Goal: Task Accomplishment & Management: Complete application form

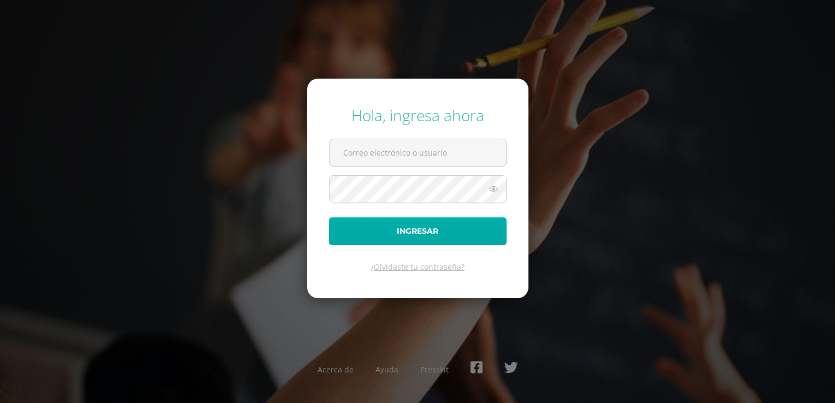
type input "2449002@insarycristovive.edu.gt"
click at [409, 229] on button "Ingresar" at bounding box center [418, 232] width 178 height 28
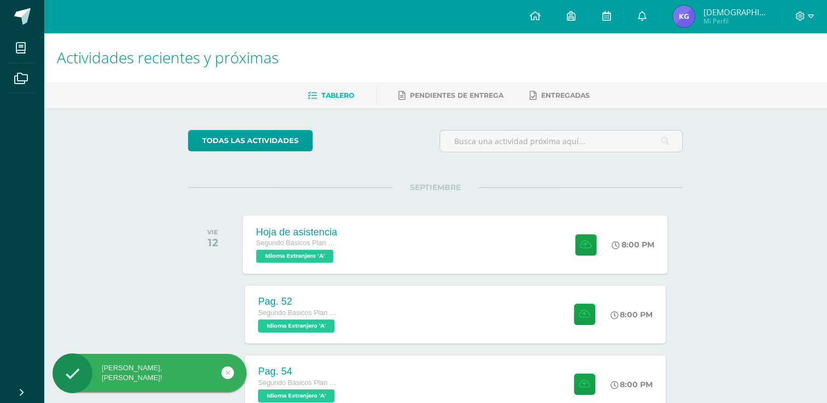
click at [594, 232] on div at bounding box center [584, 244] width 54 height 58
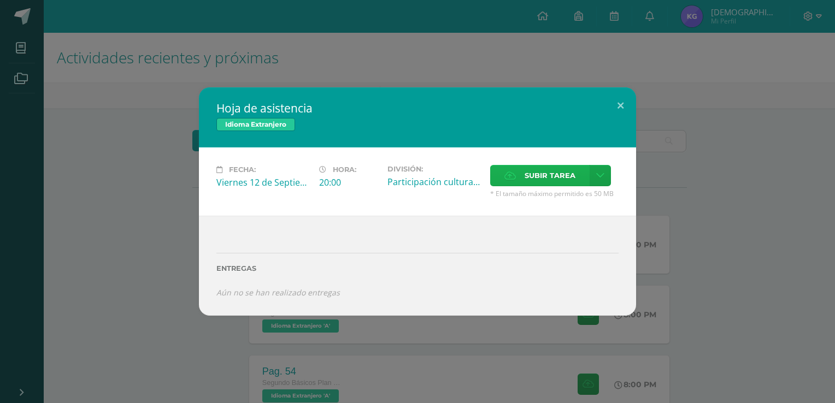
click at [537, 175] on span "Subir tarea" at bounding box center [550, 176] width 51 height 20
click at [0, 0] on input "Subir tarea" at bounding box center [0, 0] width 0 height 0
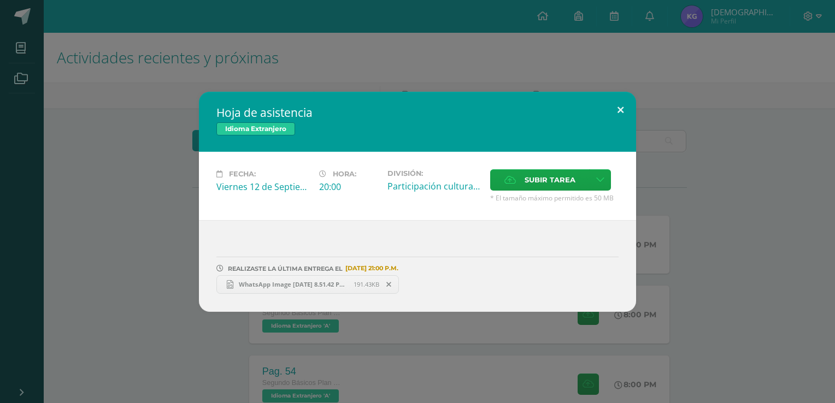
click at [619, 108] on button at bounding box center [620, 110] width 31 height 37
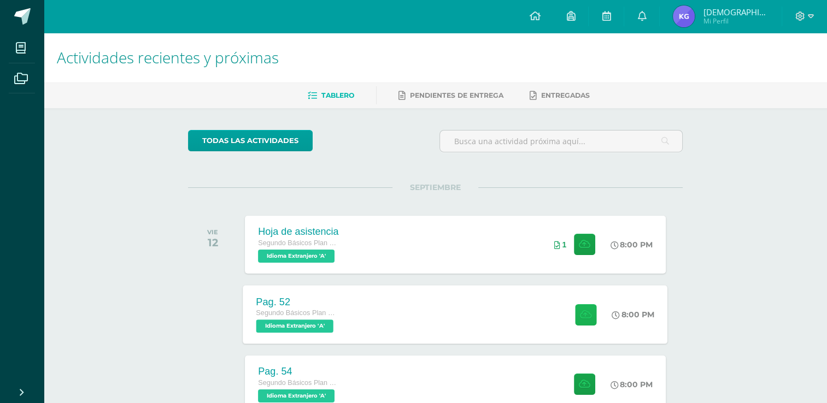
click at [582, 305] on button at bounding box center [585, 314] width 21 height 21
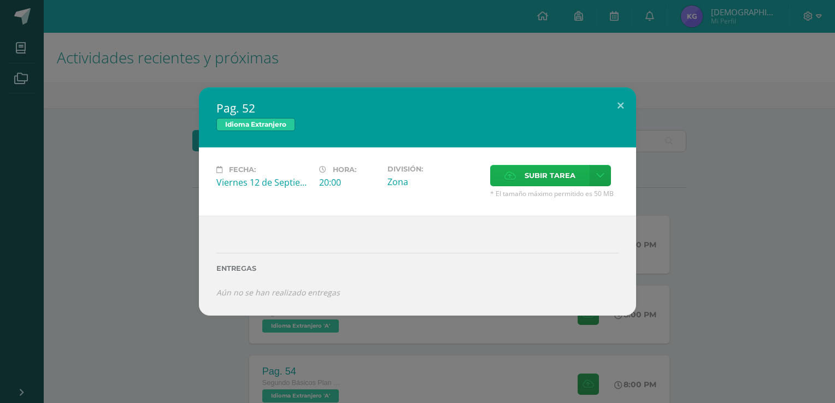
click at [538, 178] on span "Subir tarea" at bounding box center [550, 176] width 51 height 20
click at [0, 0] on input "Subir tarea" at bounding box center [0, 0] width 0 height 0
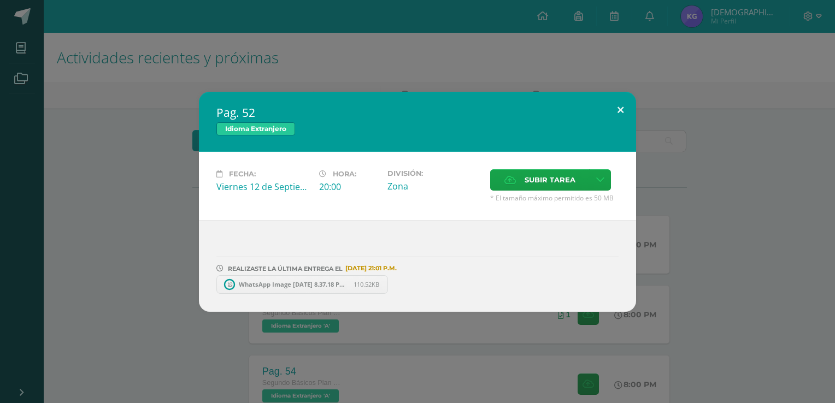
click at [619, 110] on button at bounding box center [620, 110] width 31 height 37
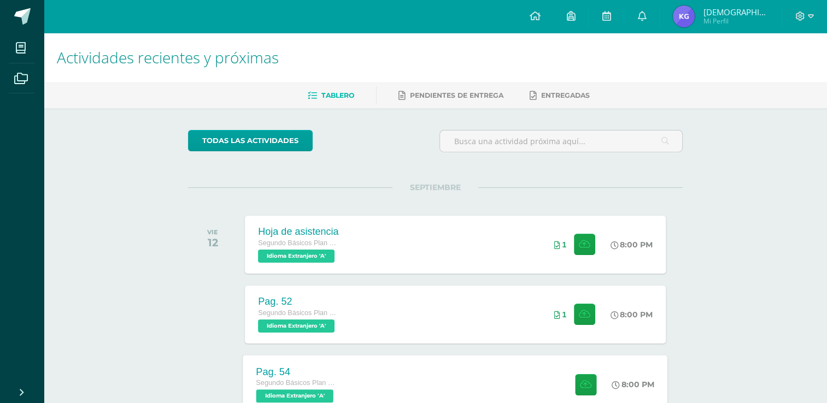
click at [570, 386] on span at bounding box center [583, 384] width 27 height 21
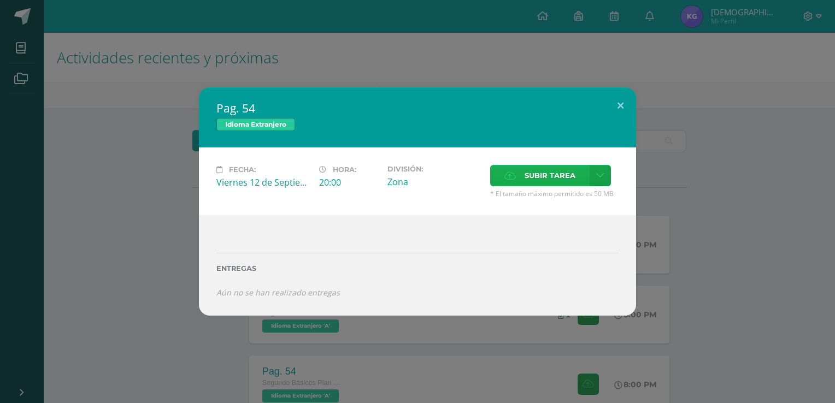
click at [518, 169] on label "Subir tarea" at bounding box center [540, 175] width 100 height 21
click at [0, 0] on input "Subir tarea" at bounding box center [0, 0] width 0 height 0
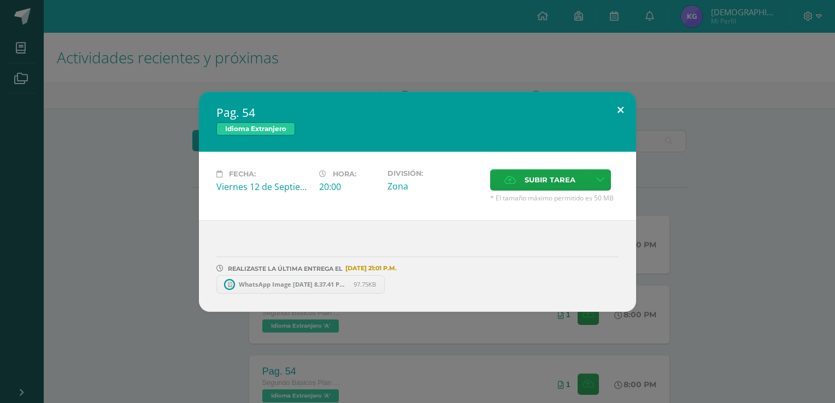
click at [618, 110] on button at bounding box center [620, 110] width 31 height 37
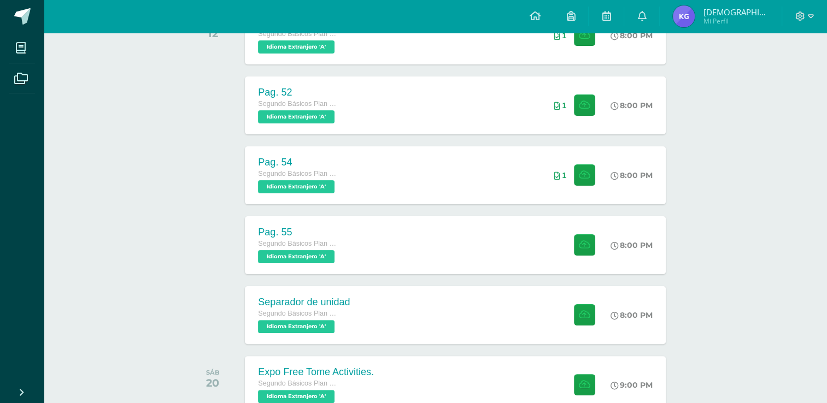
scroll to position [213, 0]
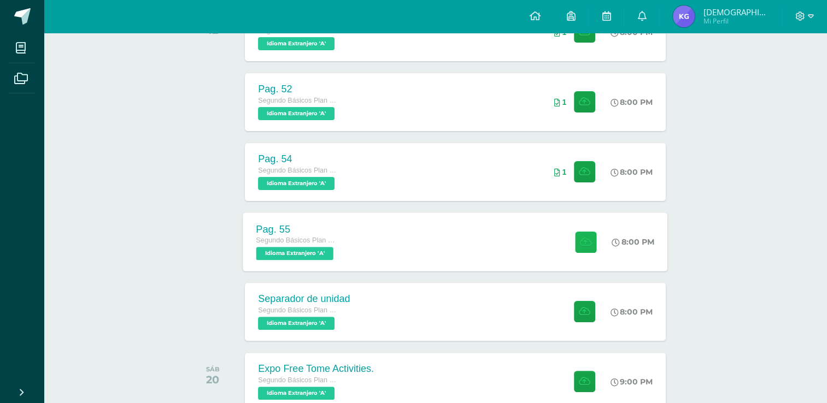
click at [585, 239] on icon at bounding box center [585, 241] width 11 height 9
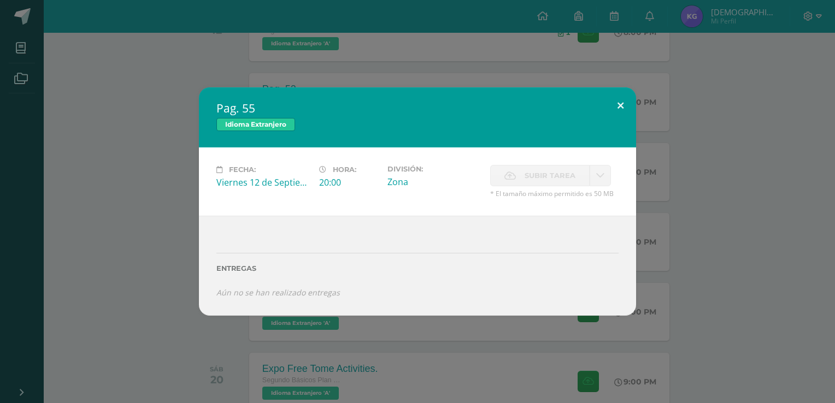
click at [617, 100] on button at bounding box center [620, 105] width 31 height 37
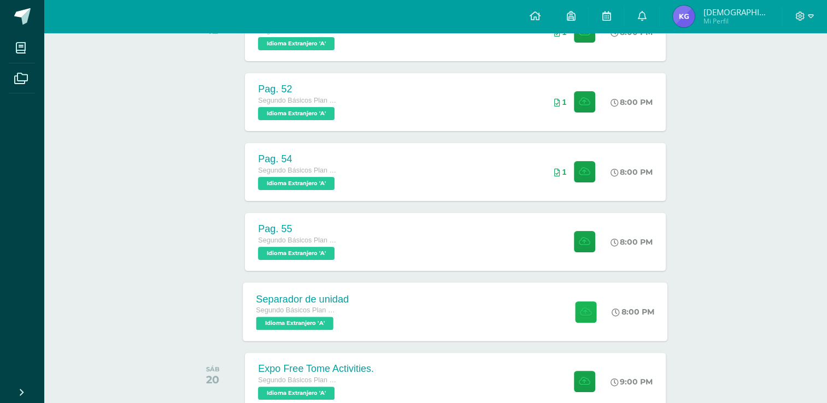
click at [590, 306] on button at bounding box center [585, 311] width 21 height 21
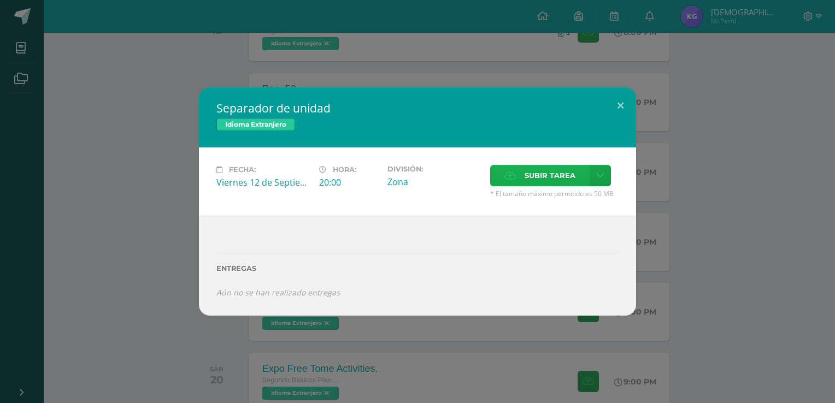
click at [550, 181] on span "Subir tarea" at bounding box center [550, 176] width 51 height 20
click at [0, 0] on input "Subir tarea" at bounding box center [0, 0] width 0 height 0
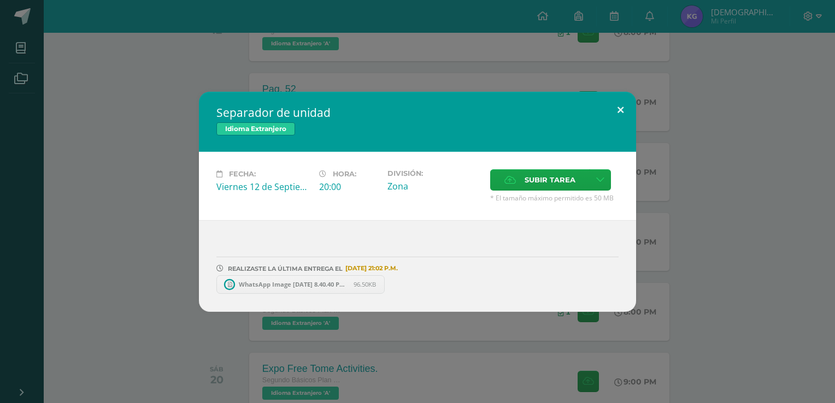
click at [625, 118] on button at bounding box center [620, 110] width 31 height 37
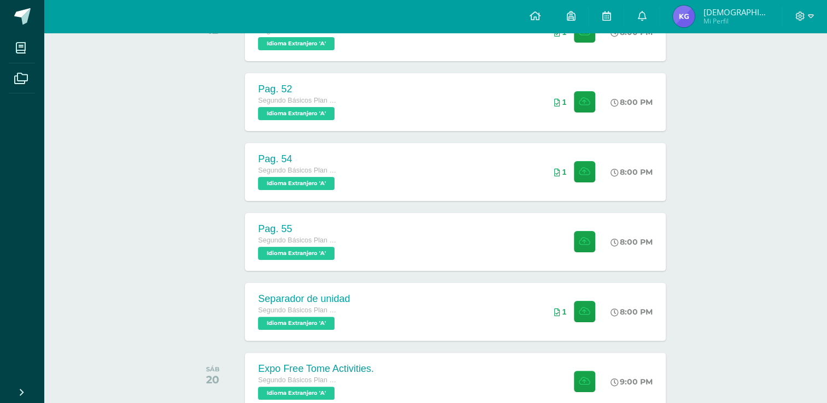
click at [800, 10] on div at bounding box center [804, 16] width 45 height 33
click at [806, 15] on span at bounding box center [804, 16] width 19 height 12
click at [780, 76] on span "Cerrar sesión" at bounding box center [775, 74] width 49 height 10
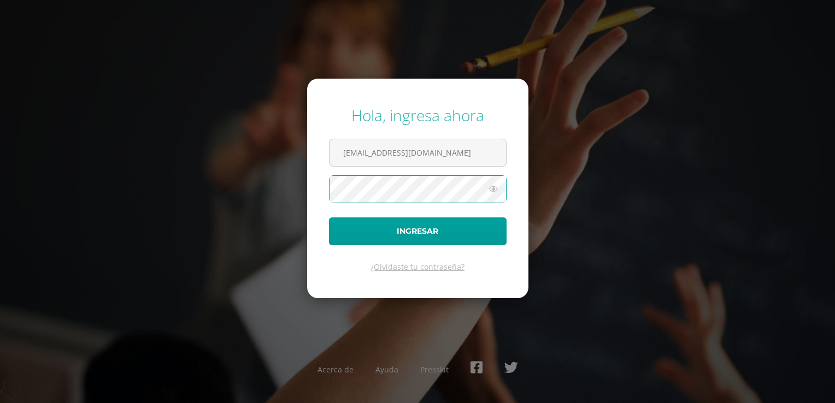
type input "2448802@insarycristovive.edu.gt"
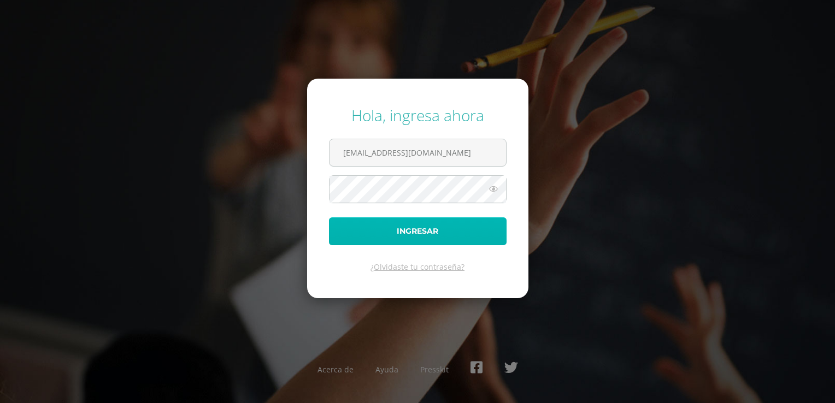
click at [408, 235] on button "Ingresar" at bounding box center [418, 232] width 178 height 28
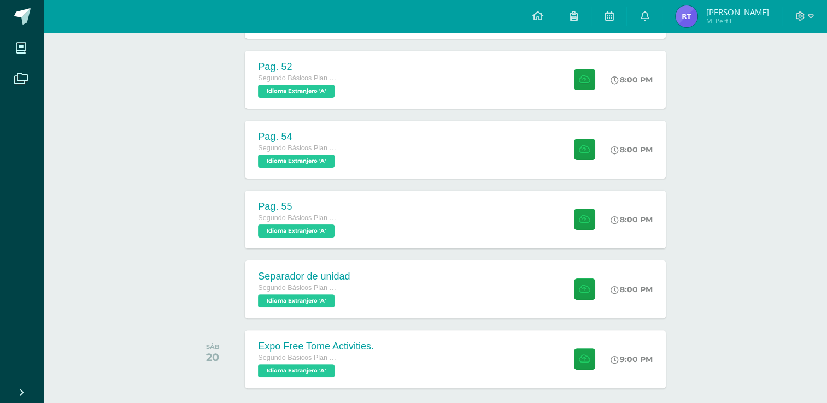
scroll to position [226, 0]
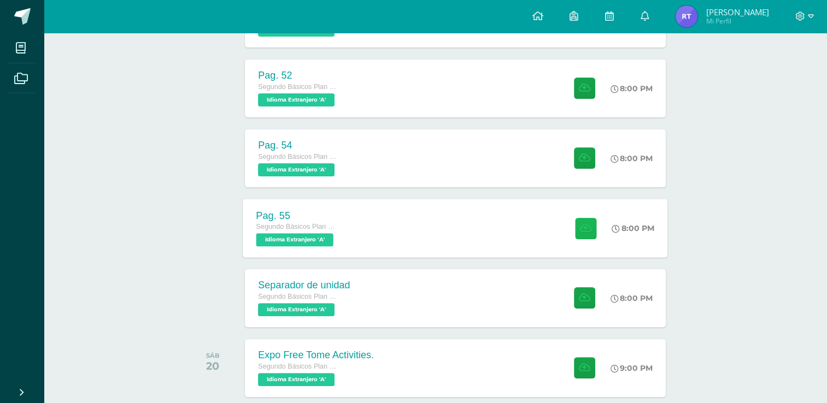
click at [577, 224] on button at bounding box center [585, 228] width 21 height 21
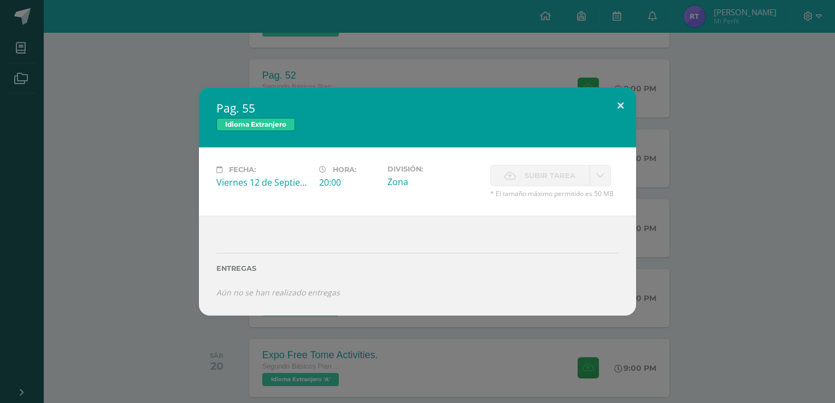
click at [615, 104] on button at bounding box center [620, 105] width 31 height 37
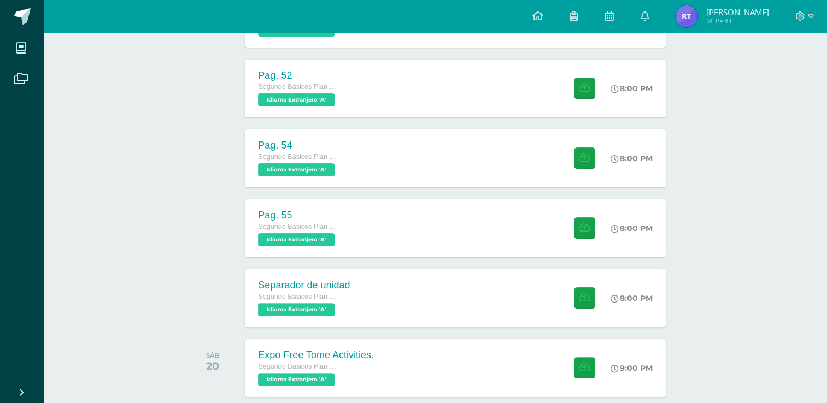
click at [797, 25] on div at bounding box center [804, 16] width 45 height 33
click at [795, 13] on div at bounding box center [804, 16] width 45 height 33
click at [804, 12] on icon at bounding box center [800, 16] width 10 height 10
click at [769, 80] on link "Cerrar sesión" at bounding box center [770, 74] width 86 height 16
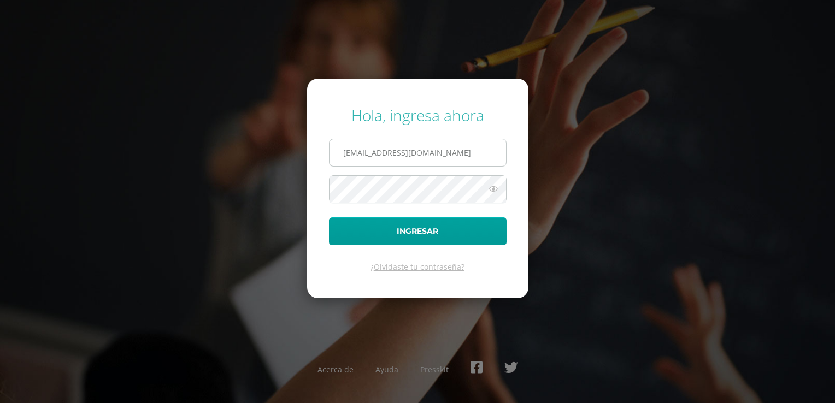
click at [462, 141] on input "[EMAIL_ADDRESS][DOMAIN_NAME]" at bounding box center [418, 152] width 177 height 27
type input "[EMAIL_ADDRESS][DOMAIN_NAME]"
click at [405, 222] on button "Ingresar" at bounding box center [418, 232] width 178 height 28
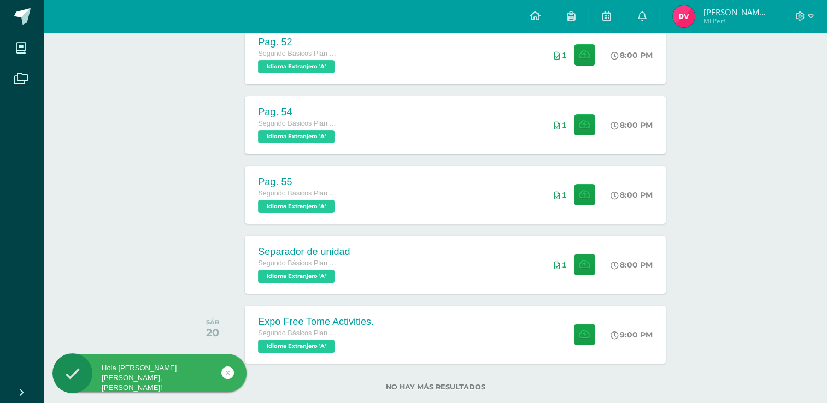
scroll to position [263, 0]
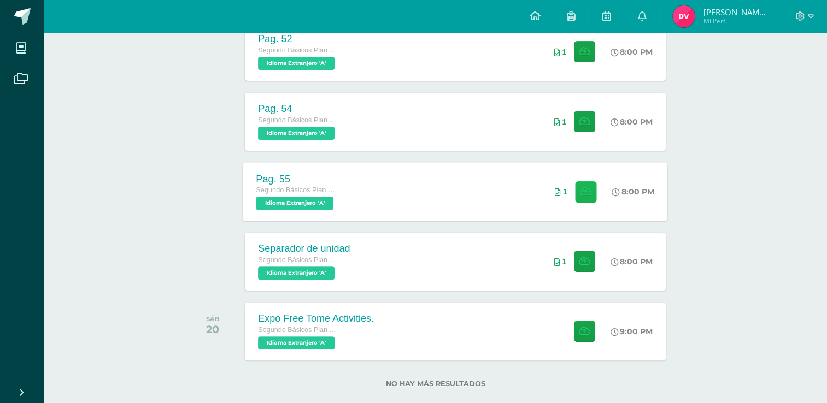
click at [587, 185] on button at bounding box center [585, 191] width 21 height 21
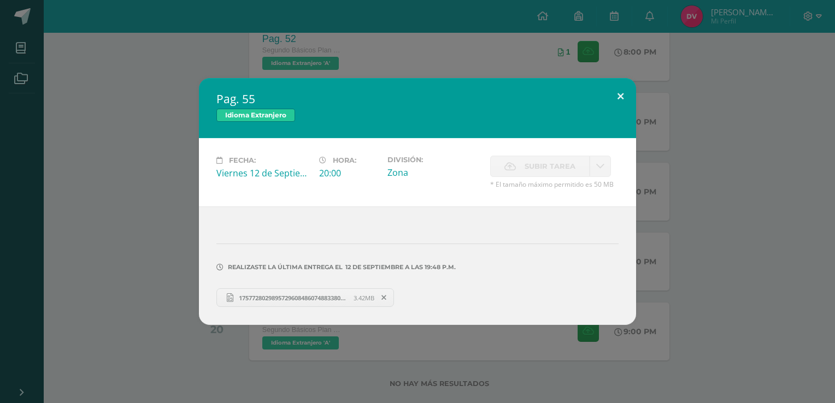
click at [623, 100] on button at bounding box center [620, 96] width 31 height 37
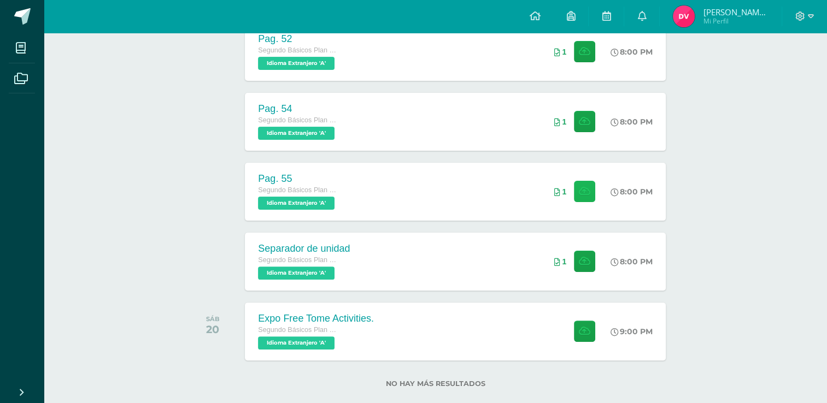
scroll to position [0, 0]
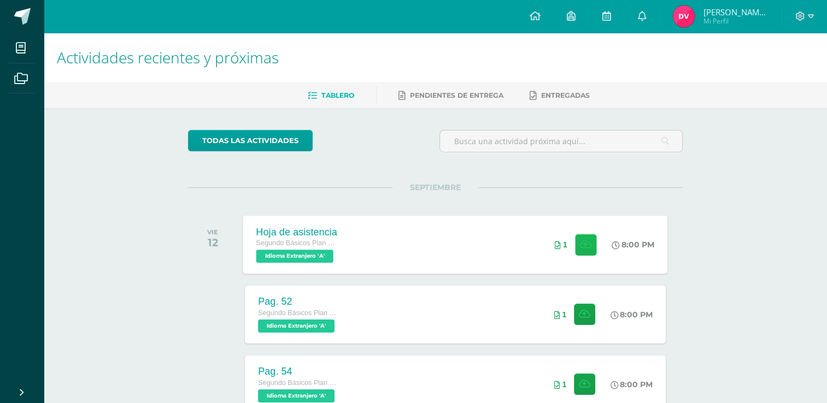
click at [580, 252] on button at bounding box center [585, 244] width 21 height 21
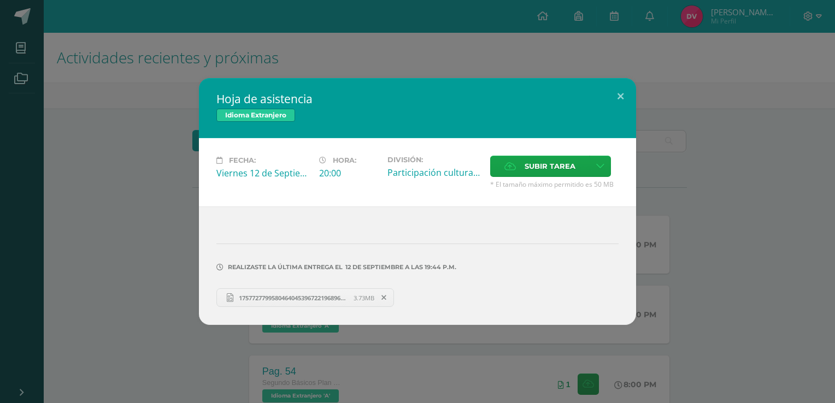
click at [314, 294] on span "17577277995804640453967221968966.jpg" at bounding box center [293, 298] width 120 height 8
click at [386, 296] on icon at bounding box center [384, 298] width 5 height 8
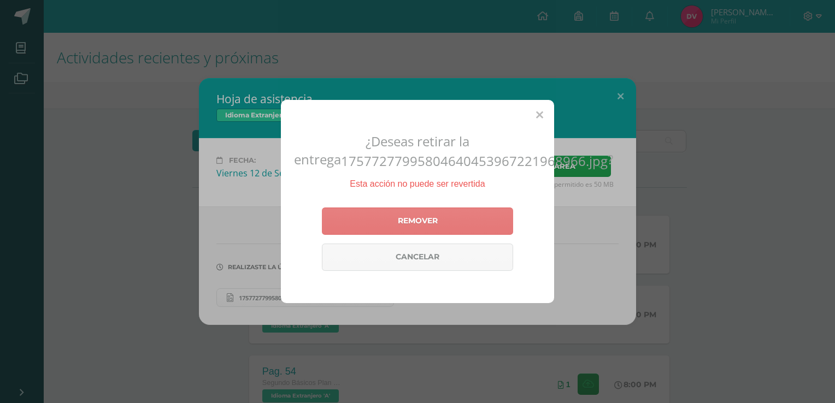
click at [462, 229] on link "Remover" at bounding box center [417, 221] width 191 height 27
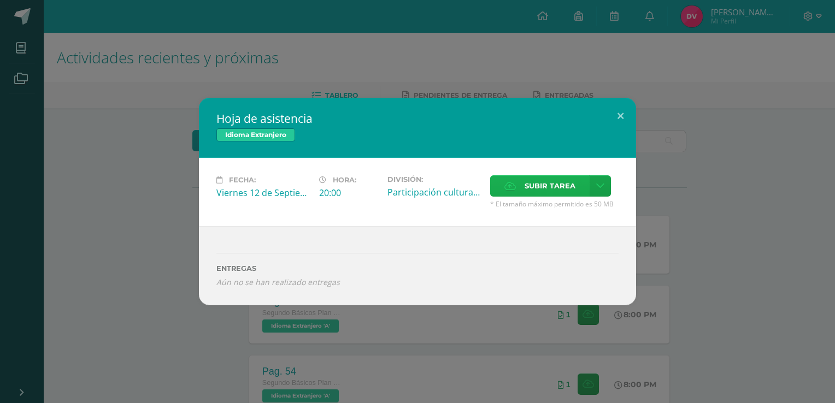
click at [544, 177] on span "Subir tarea" at bounding box center [550, 186] width 51 height 20
click at [0, 0] on input "Subir tarea" at bounding box center [0, 0] width 0 height 0
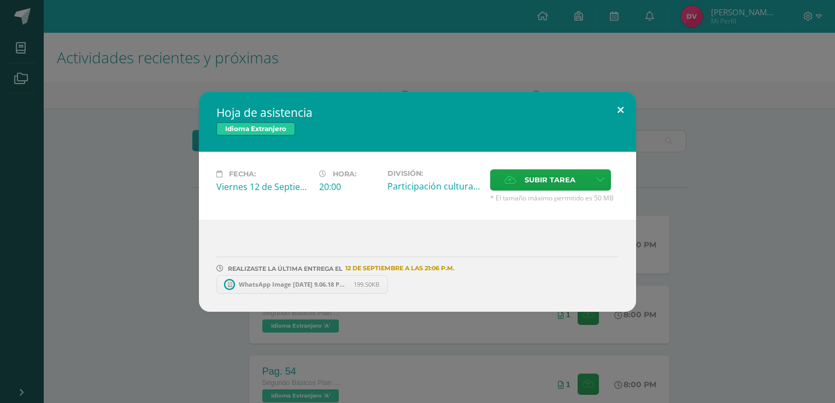
click at [624, 108] on button at bounding box center [620, 110] width 31 height 37
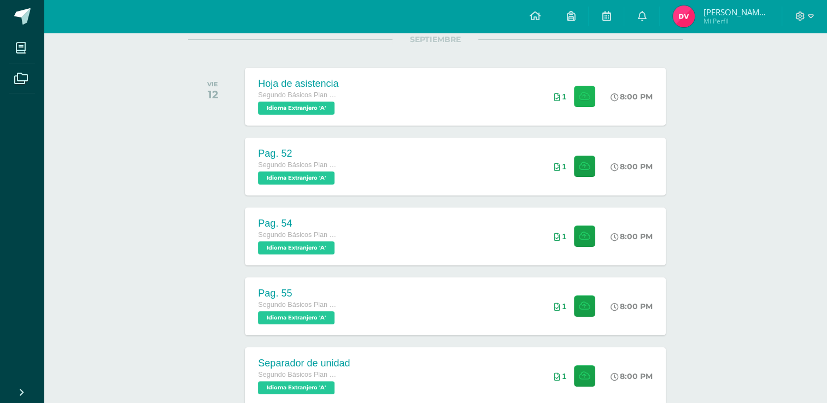
scroll to position [147, 0]
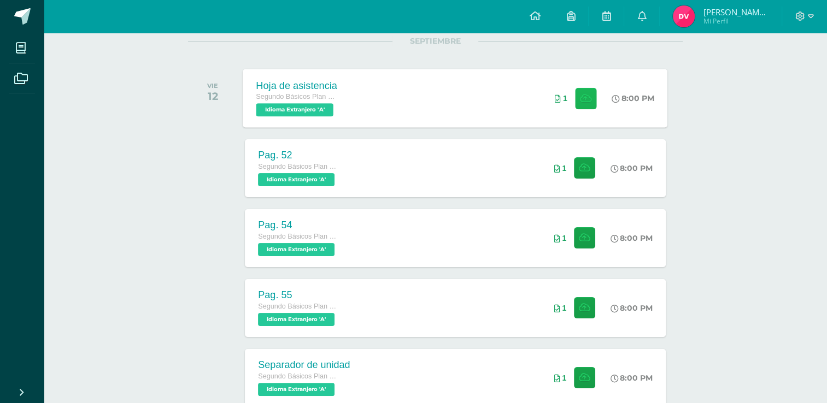
click at [581, 92] on button at bounding box center [585, 97] width 21 height 21
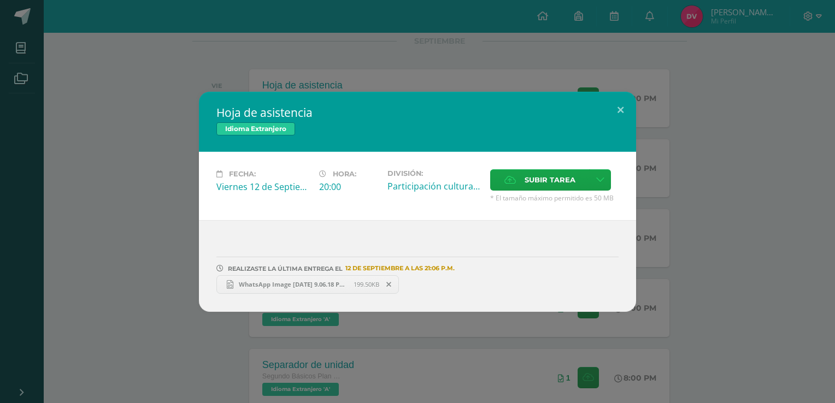
click at [342, 290] on link "WhatsApp Image 2025-09-12 at 9.06.18 PM.jpeg 199.50KB" at bounding box center [307, 285] width 183 height 19
click at [389, 282] on icon at bounding box center [389, 285] width 5 height 8
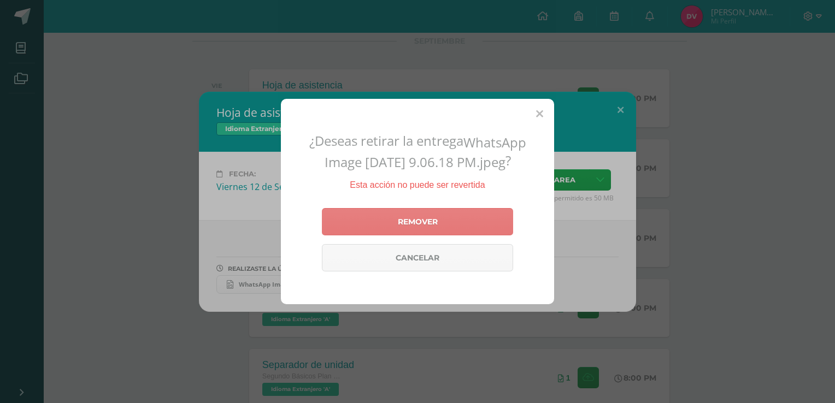
click at [436, 228] on link "Remover" at bounding box center [417, 221] width 191 height 27
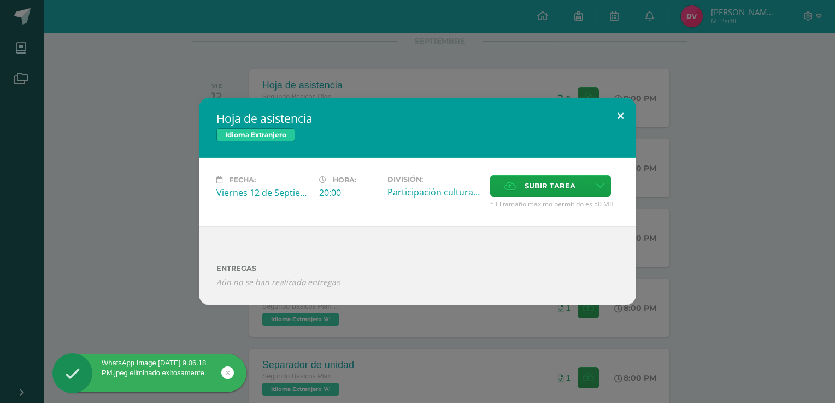
drag, startPoint x: 617, startPoint y: 113, endPoint x: 627, endPoint y: 101, distance: 14.8
click at [617, 113] on button at bounding box center [620, 116] width 31 height 37
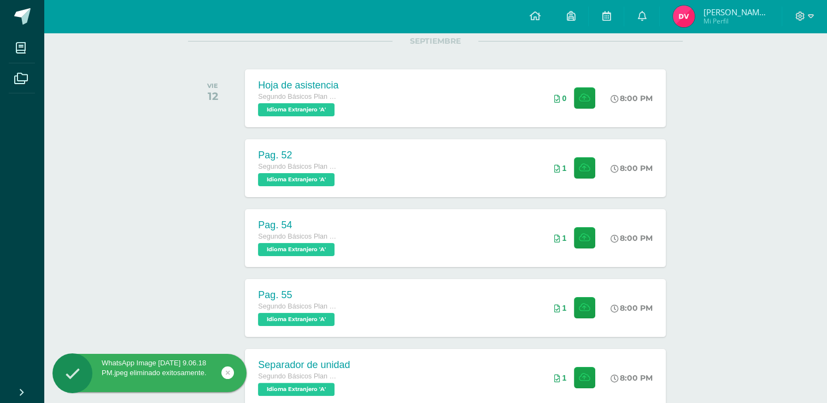
click at [798, 8] on div at bounding box center [804, 16] width 45 height 33
click at [798, 13] on icon at bounding box center [800, 15] width 9 height 9
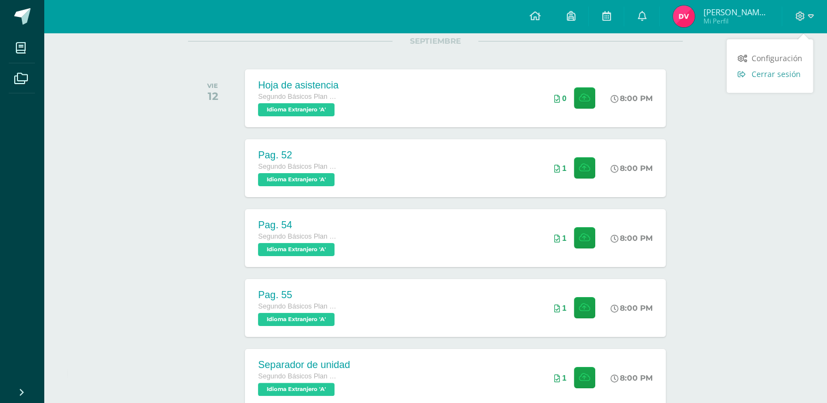
click at [779, 75] on span "Cerrar sesión" at bounding box center [775, 74] width 49 height 10
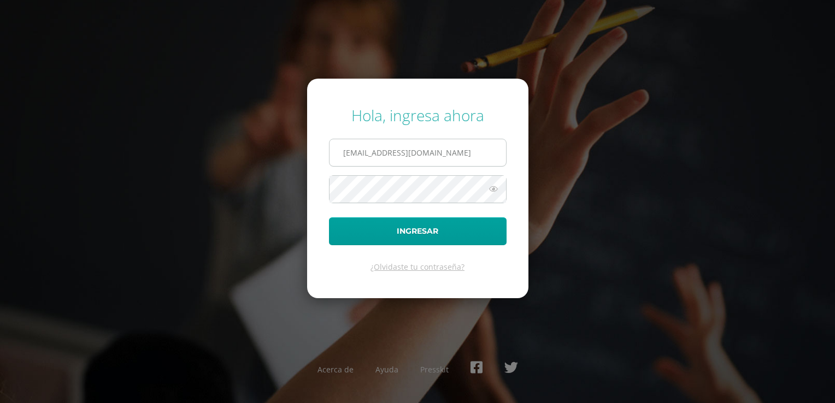
click at [481, 159] on input "2452562@insarycristovive.edu.gt" at bounding box center [418, 152] width 177 height 27
type input "[EMAIL_ADDRESS][DOMAIN_NAME]"
click at [442, 225] on button "Ingresar" at bounding box center [418, 232] width 178 height 28
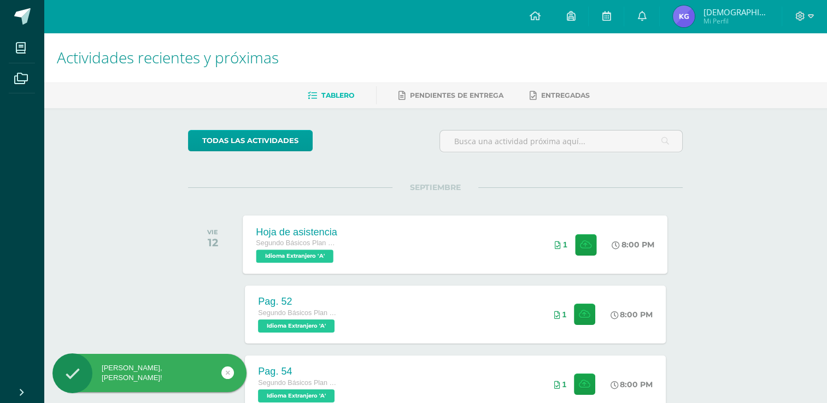
click at [565, 250] on div "1" at bounding box center [576, 244] width 68 height 58
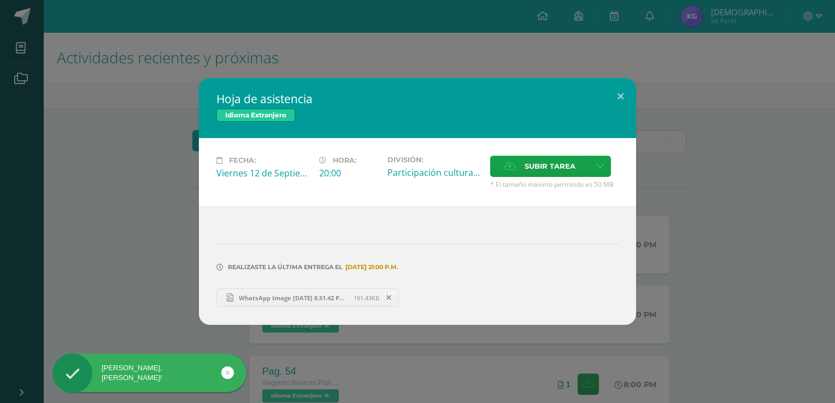
click at [388, 296] on icon at bounding box center [389, 298] width 5 height 8
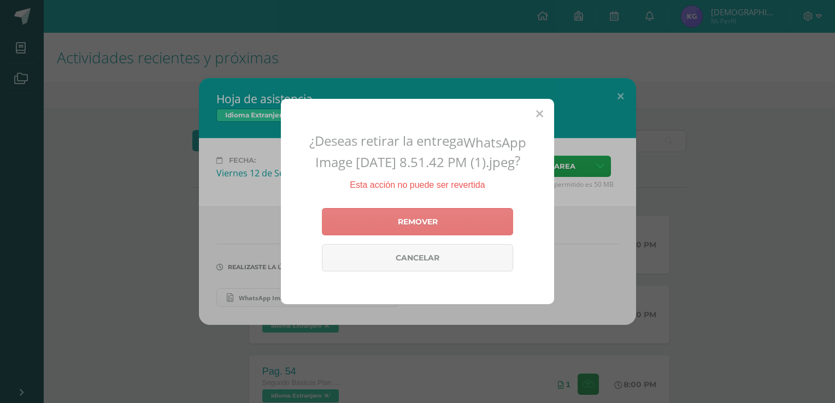
click at [377, 219] on link "Remover" at bounding box center [417, 221] width 191 height 27
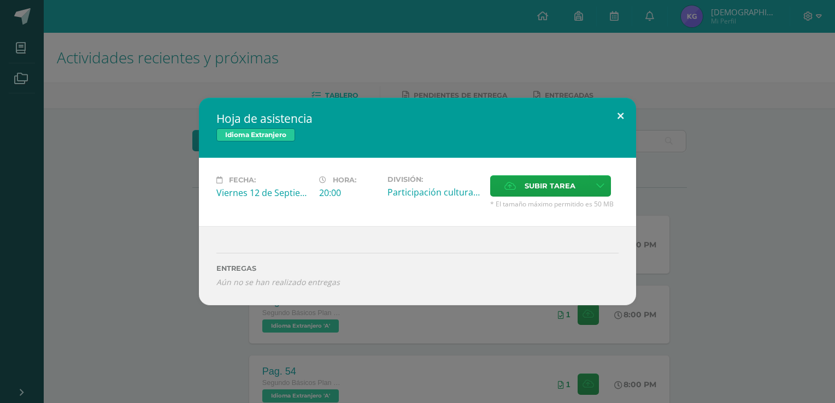
click at [626, 114] on button at bounding box center [620, 116] width 31 height 37
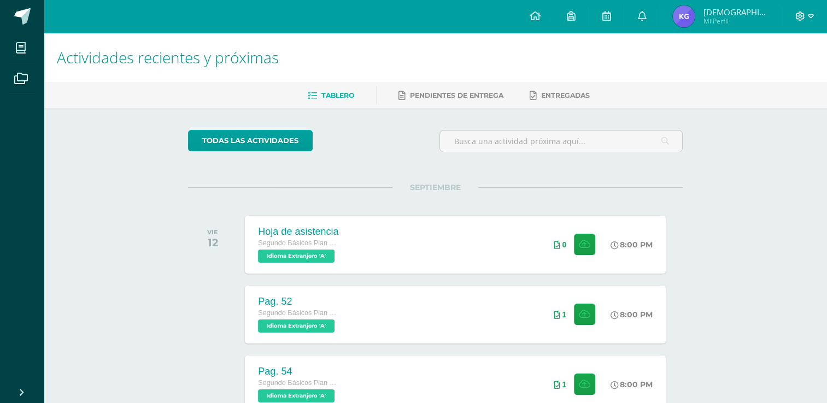
click at [800, 13] on icon at bounding box center [800, 16] width 10 height 10
click at [742, 71] on icon at bounding box center [742, 75] width 8 height 8
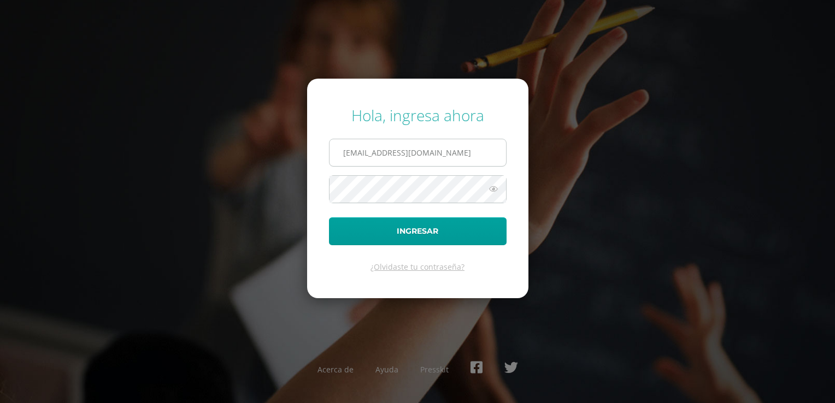
click at [436, 161] on input "[EMAIL_ADDRESS][DOMAIN_NAME]" at bounding box center [418, 152] width 177 height 27
type input "[EMAIL_ADDRESS][DOMAIN_NAME]"
click at [488, 153] on input "[EMAIL_ADDRESS][DOMAIN_NAME]" at bounding box center [418, 152] width 177 height 27
click at [609, 67] on div "Hola, ingresa ahora [EMAIL_ADDRESS][DOMAIN_NAME] Ingresar ¿Olvidaste tu contras…" at bounding box center [418, 201] width 844 height 403
click at [462, 240] on button "Ingresar" at bounding box center [418, 232] width 178 height 28
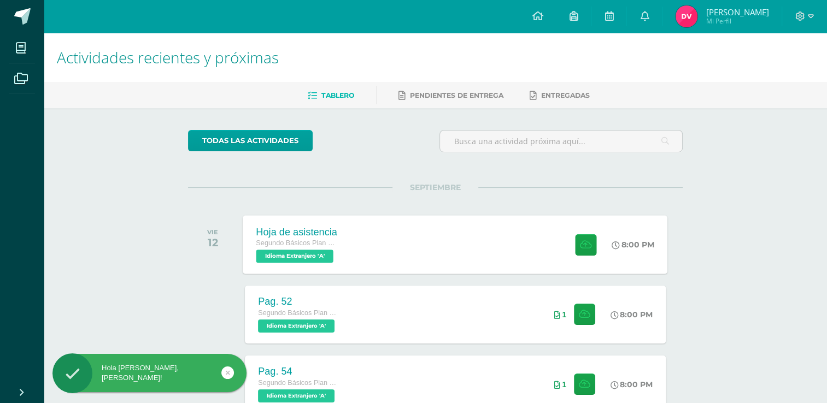
click at [596, 244] on div at bounding box center [584, 244] width 54 height 58
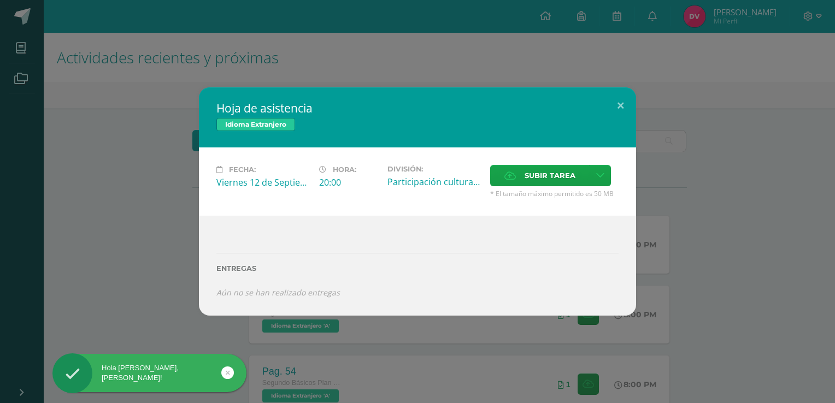
click at [347, 284] on div "Entregas" at bounding box center [417, 265] width 402 height 45
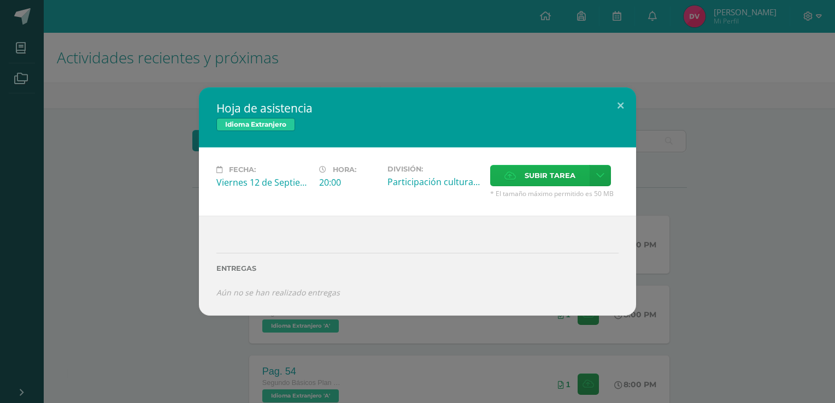
click at [539, 175] on span "Subir tarea" at bounding box center [550, 176] width 51 height 20
click at [0, 0] on input "Subir tarea" at bounding box center [0, 0] width 0 height 0
click at [563, 167] on span "Subir tarea" at bounding box center [550, 176] width 51 height 20
click at [0, 0] on input "Subir tarea" at bounding box center [0, 0] width 0 height 0
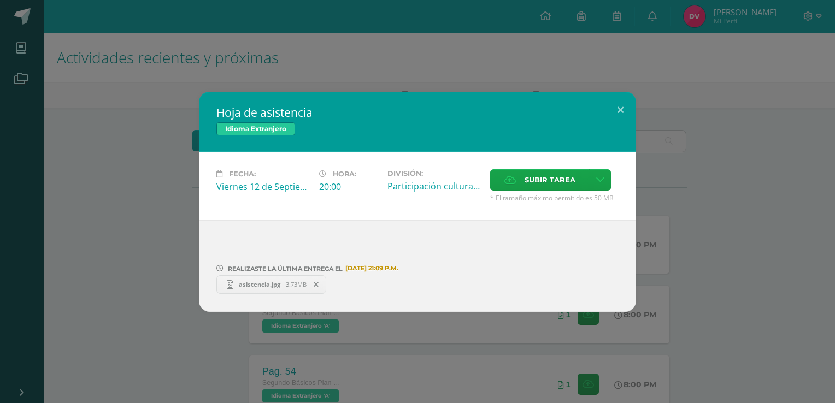
click at [294, 280] on span "3.73MB" at bounding box center [296, 284] width 21 height 8
click at [319, 283] on span at bounding box center [316, 285] width 19 height 12
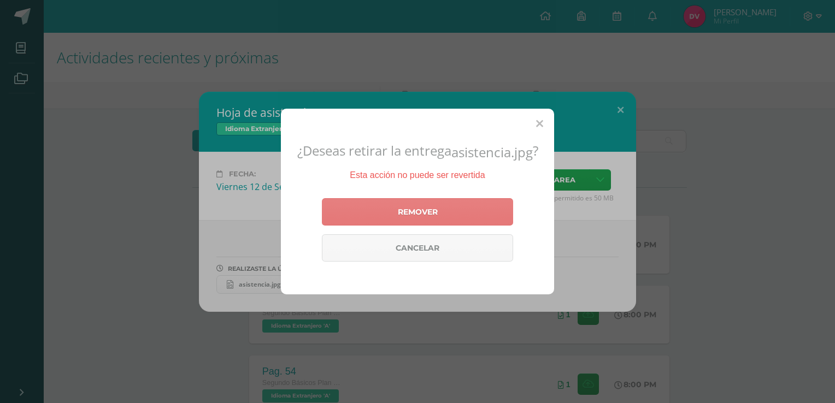
click at [410, 220] on link "Remover" at bounding box center [417, 211] width 191 height 27
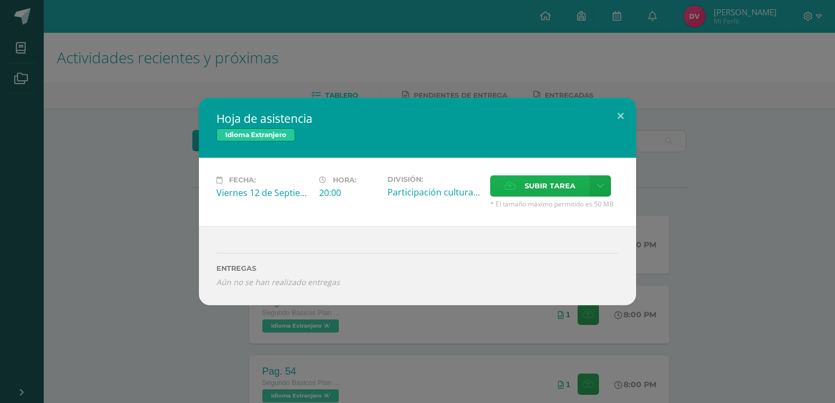
click at [575, 189] on span "Subir tarea" at bounding box center [550, 186] width 51 height 20
click at [0, 0] on input "Subir tarea" at bounding box center [0, 0] width 0 height 0
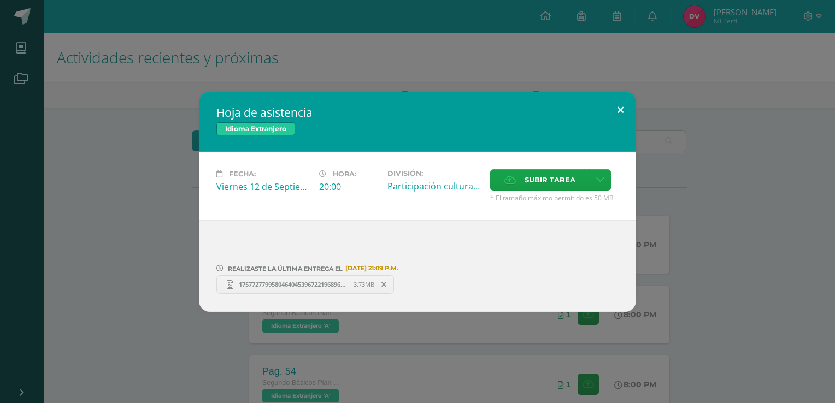
click at [611, 110] on button at bounding box center [620, 110] width 31 height 37
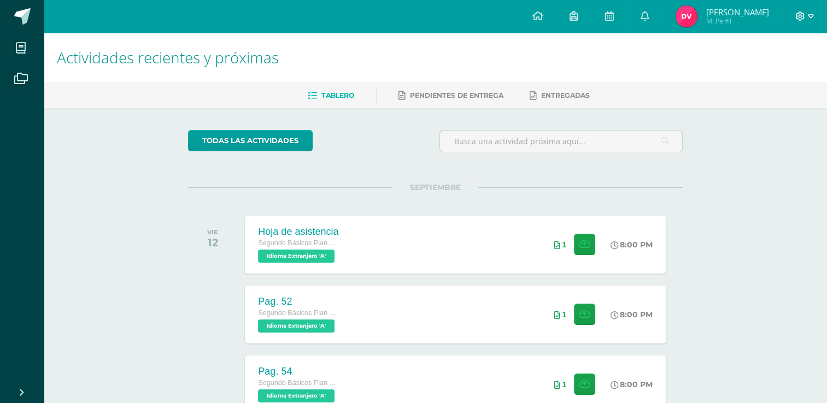
click at [799, 14] on icon at bounding box center [800, 16] width 10 height 10
click at [751, 73] on link "Cerrar sesión" at bounding box center [770, 74] width 86 height 16
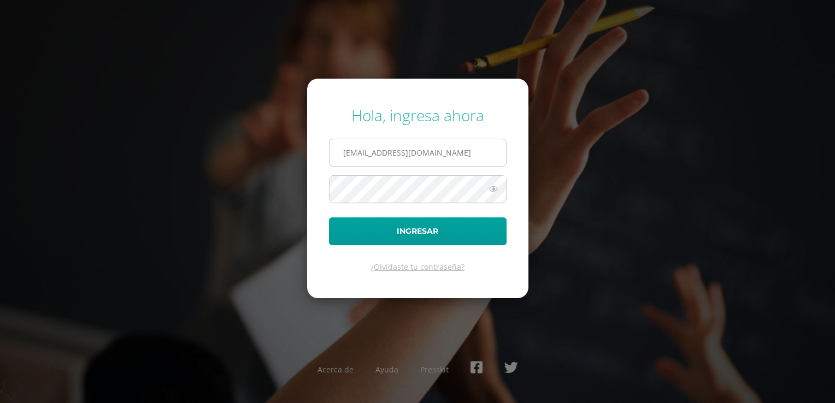
click at [470, 157] on input "[EMAIL_ADDRESS][DOMAIN_NAME]" at bounding box center [418, 152] width 177 height 27
type input "[EMAIL_ADDRESS][DOMAIN_NAME]"
click at [396, 232] on button "Ingresar" at bounding box center [418, 232] width 178 height 28
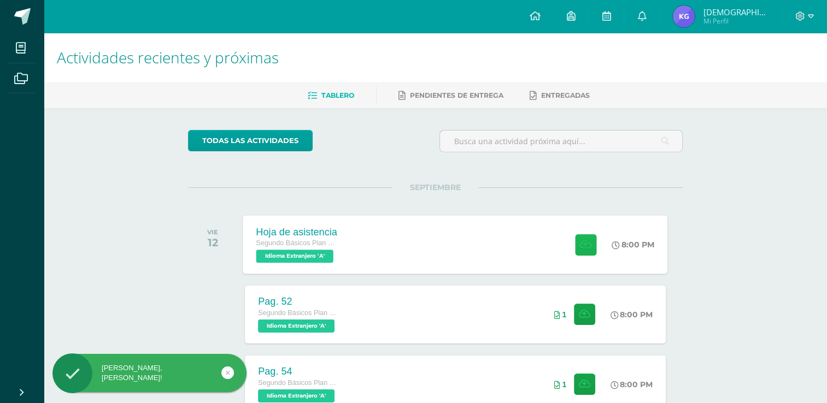
click at [579, 239] on button at bounding box center [585, 244] width 21 height 21
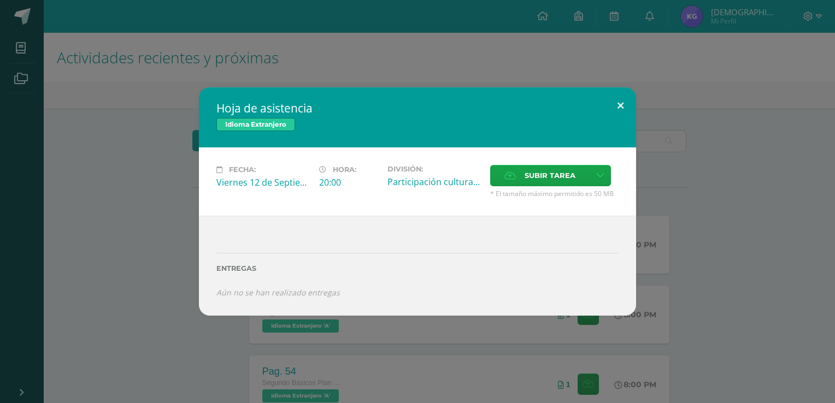
click at [617, 104] on button at bounding box center [620, 105] width 31 height 37
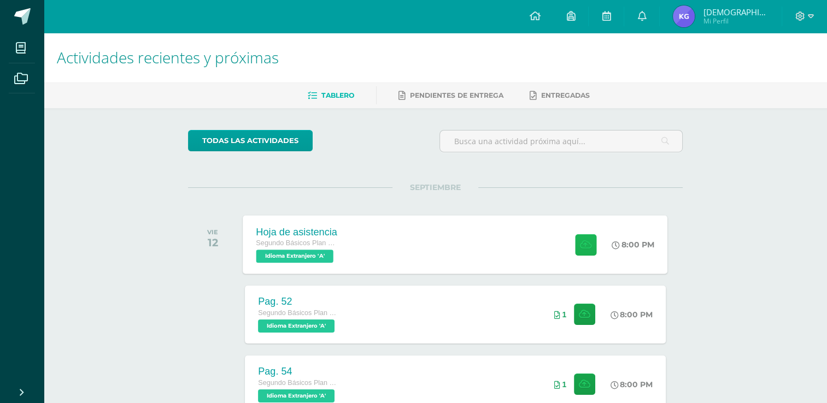
click at [586, 244] on icon at bounding box center [585, 244] width 11 height 9
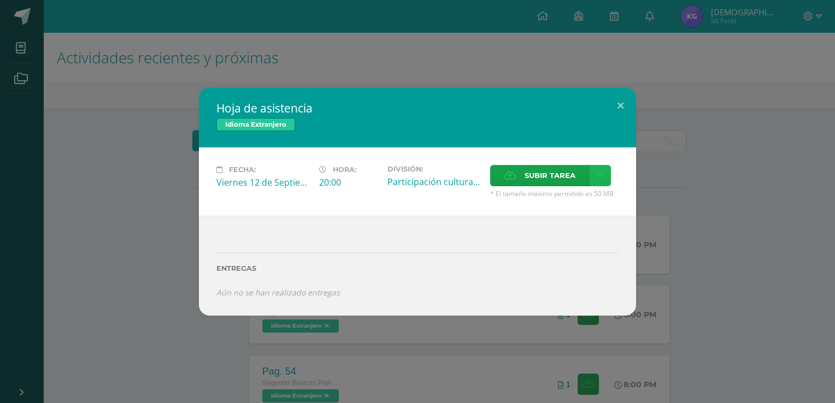
click at [598, 176] on icon at bounding box center [600, 175] width 8 height 9
click at [565, 170] on span "Subir tarea" at bounding box center [550, 176] width 51 height 20
click at [0, 0] on input "Subir tarea" at bounding box center [0, 0] width 0 height 0
click at [615, 110] on button at bounding box center [620, 105] width 31 height 37
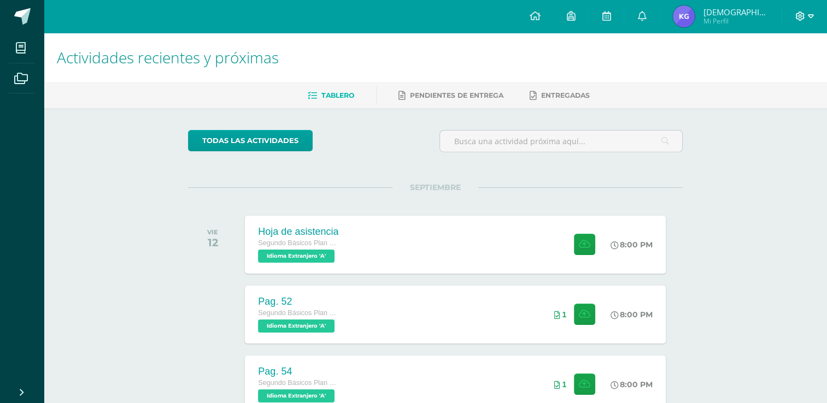
click at [796, 20] on icon at bounding box center [800, 16] width 10 height 10
click at [765, 80] on link "Cerrar sesión" at bounding box center [770, 74] width 86 height 16
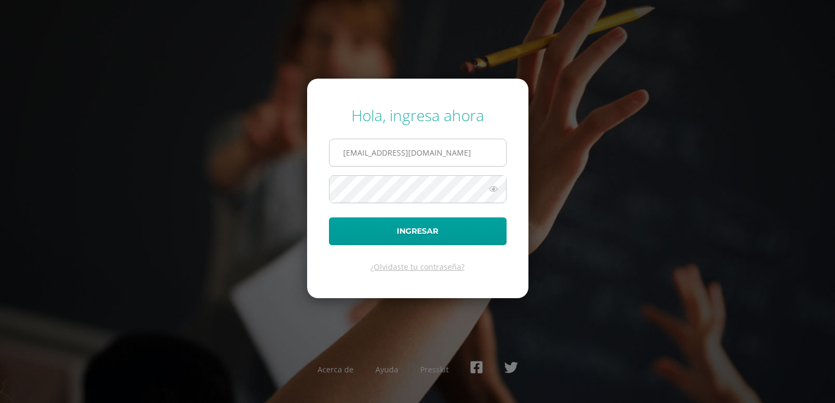
click at [429, 149] on input "2449002@insarycristovive.edu.gt" at bounding box center [418, 152] width 177 height 27
type input "2452562@insarycristovive.edu.gt"
click at [378, 235] on button "Ingresar" at bounding box center [418, 232] width 178 height 28
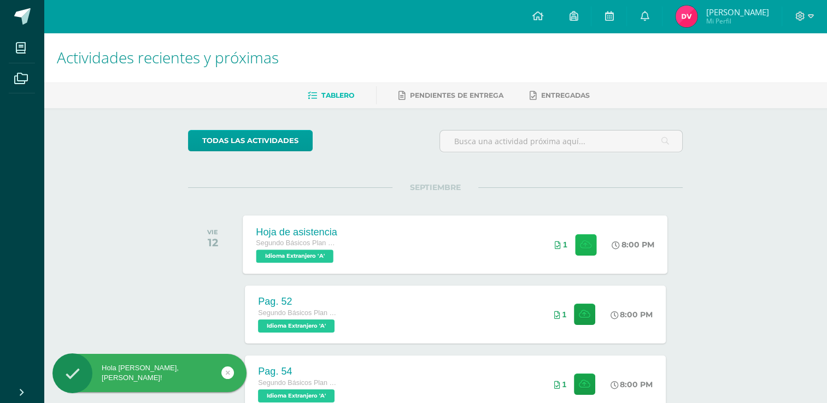
click at [586, 237] on button at bounding box center [585, 244] width 21 height 21
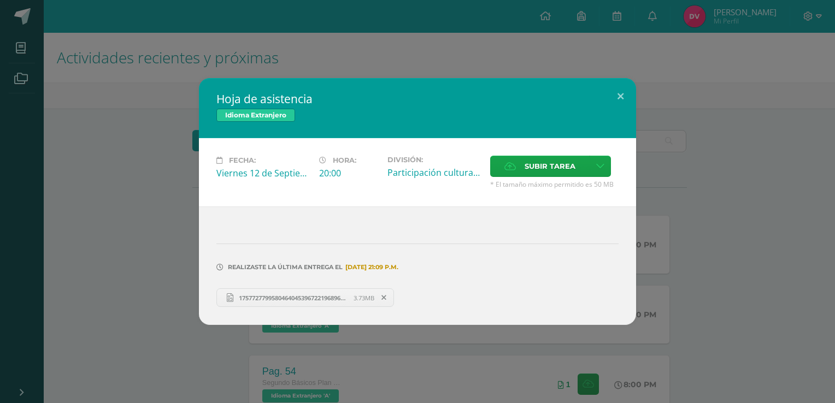
click at [315, 290] on link "17577277995804640453967221968966.jpg 3.73MB" at bounding box center [305, 298] width 178 height 19
click at [624, 100] on button at bounding box center [620, 96] width 31 height 37
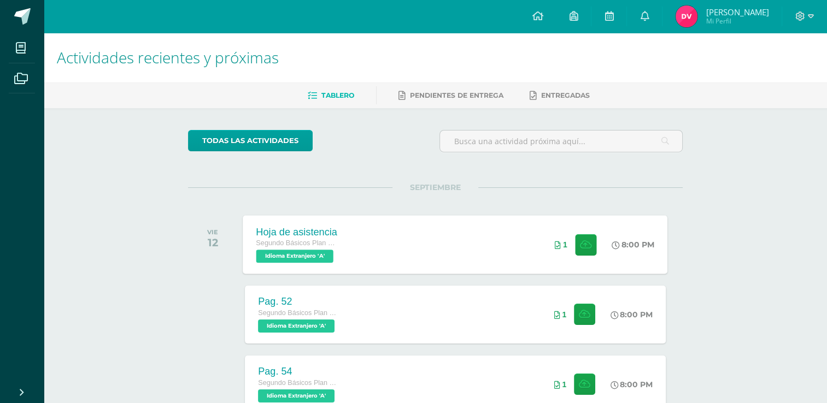
click at [600, 242] on div "1" at bounding box center [576, 244] width 68 height 58
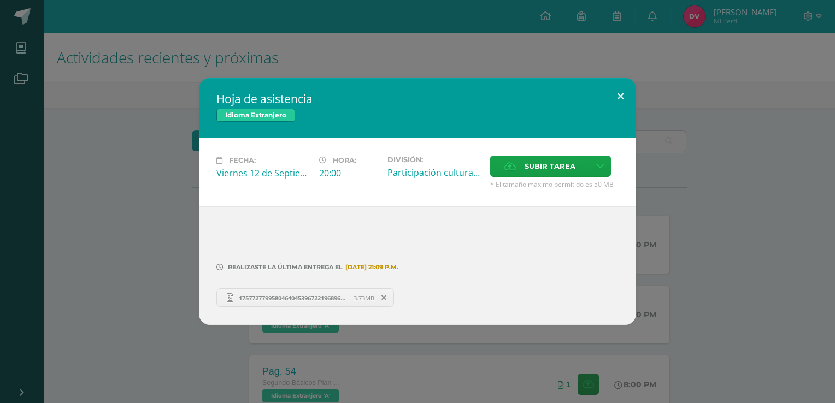
click at [622, 103] on button at bounding box center [620, 96] width 31 height 37
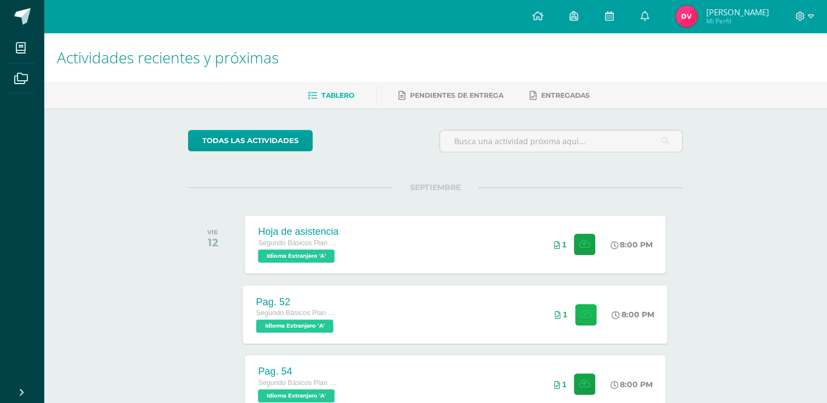
click at [588, 316] on icon at bounding box center [585, 314] width 11 height 9
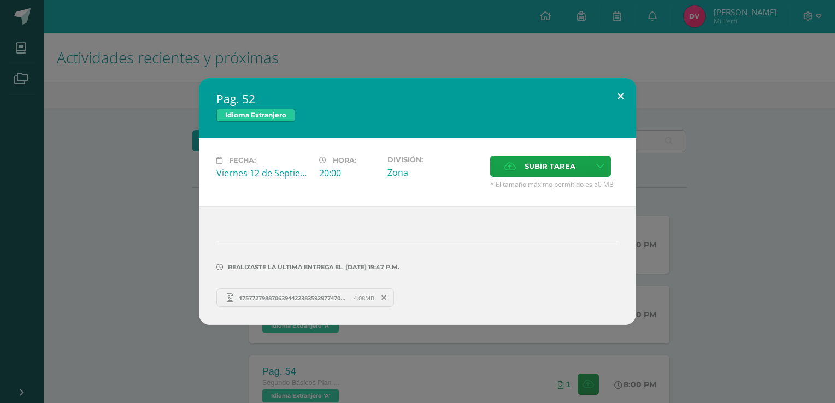
click at [613, 98] on button at bounding box center [620, 96] width 31 height 37
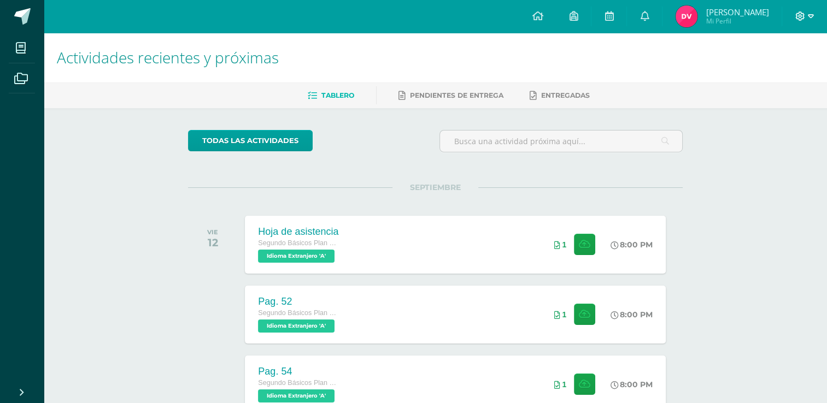
click at [808, 13] on icon at bounding box center [811, 16] width 6 height 10
click at [742, 72] on icon at bounding box center [742, 75] width 8 height 8
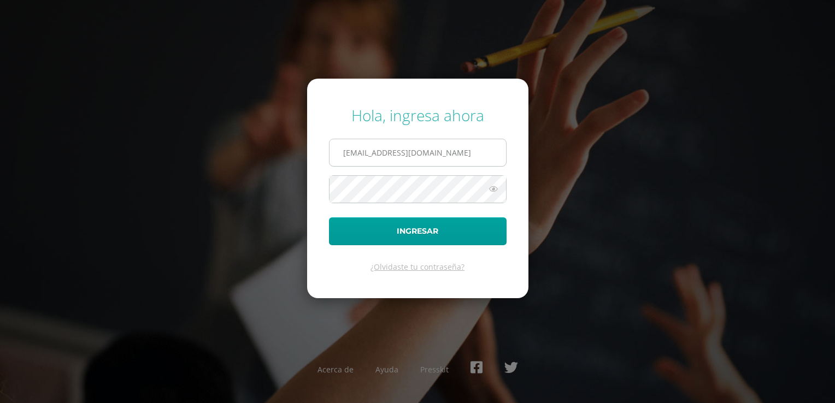
click at [412, 143] on input "[EMAIL_ADDRESS][DOMAIN_NAME]" at bounding box center [418, 152] width 177 height 27
type input "[EMAIL_ADDRESS][DOMAIN_NAME]"
click at [401, 226] on button "Ingresar" at bounding box center [418, 232] width 178 height 28
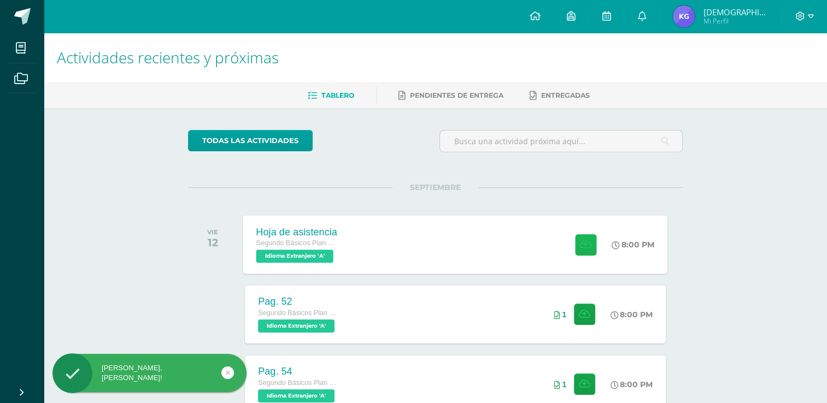
click at [588, 251] on button at bounding box center [585, 244] width 21 height 21
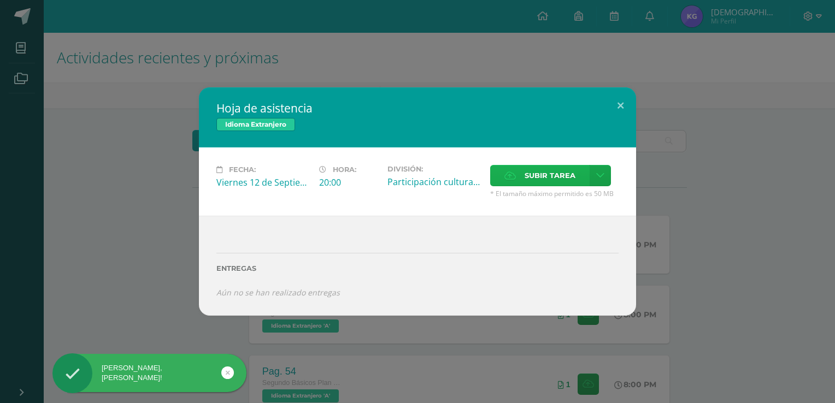
click at [565, 173] on span "Subir tarea" at bounding box center [550, 176] width 51 height 20
click at [0, 0] on input "Subir tarea" at bounding box center [0, 0] width 0 height 0
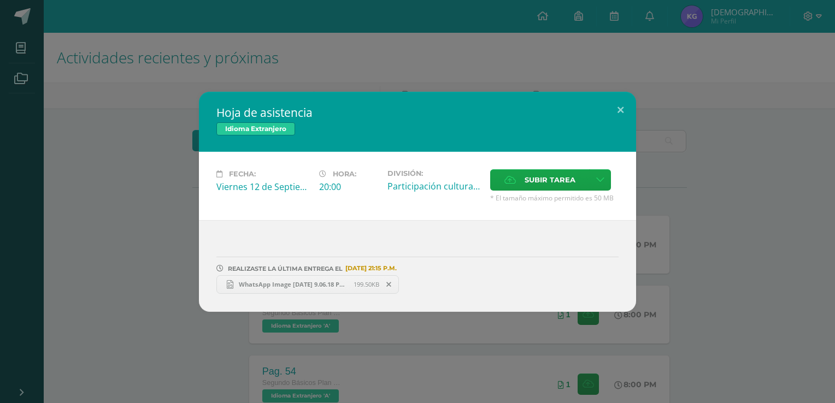
click at [307, 278] on link "WhatsApp Image [DATE] 9.06.18 PM (2).jpeg 199.50KB" at bounding box center [307, 285] width 183 height 19
click at [621, 108] on button at bounding box center [620, 110] width 31 height 37
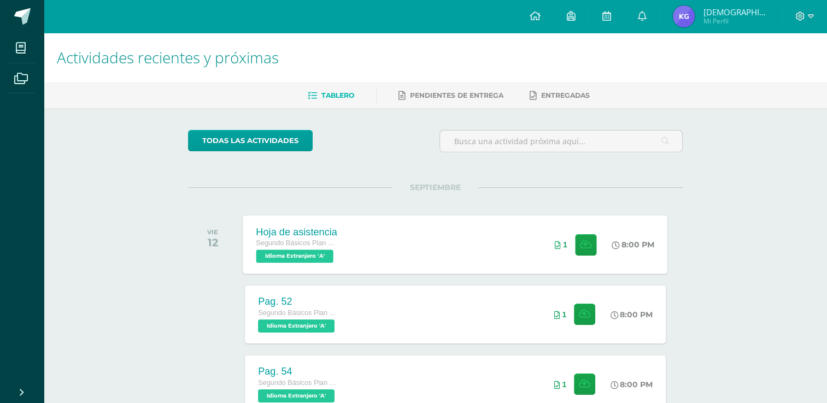
click at [571, 256] on div "1" at bounding box center [577, 244] width 66 height 58
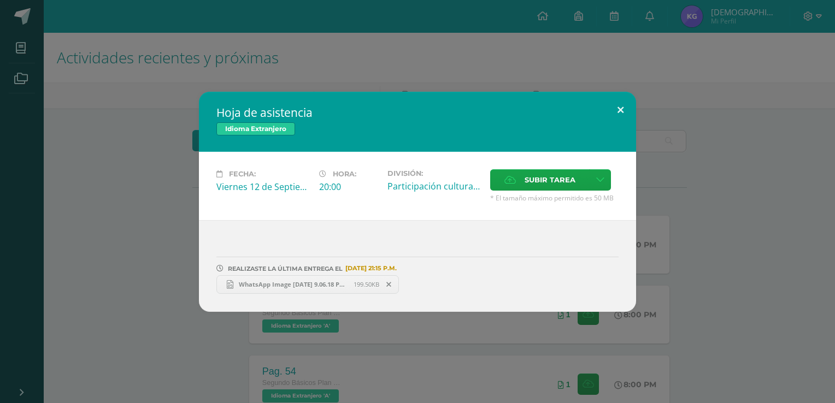
click at [617, 108] on button at bounding box center [620, 110] width 31 height 37
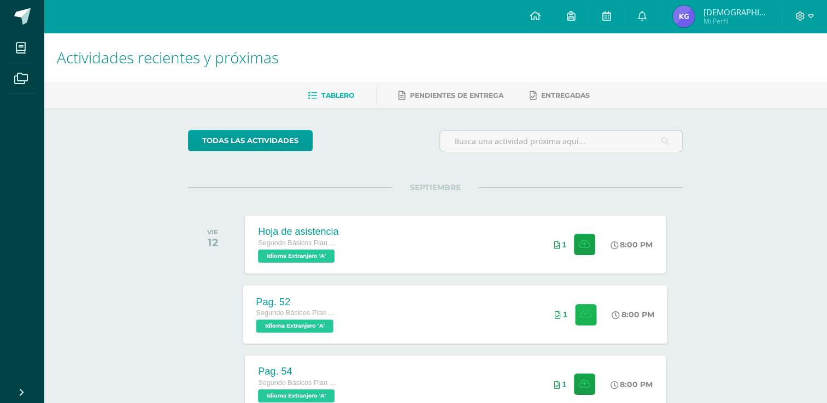
click at [580, 312] on icon at bounding box center [585, 314] width 11 height 9
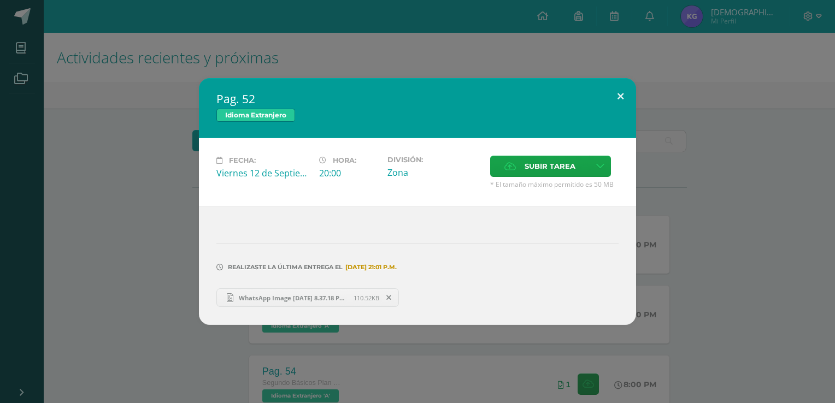
click at [619, 98] on button at bounding box center [620, 96] width 31 height 37
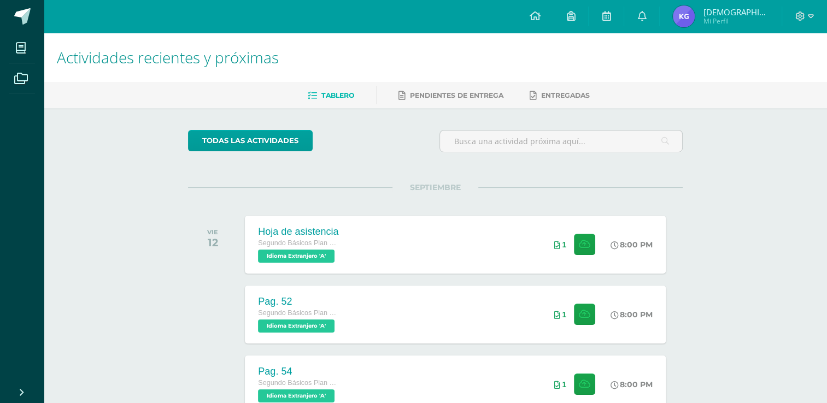
click at [803, 7] on div at bounding box center [804, 16] width 45 height 33
click at [803, 23] on div at bounding box center [804, 16] width 45 height 33
click at [800, 14] on icon at bounding box center [800, 16] width 10 height 10
click at [766, 72] on span "Cerrar sesión" at bounding box center [775, 74] width 49 height 10
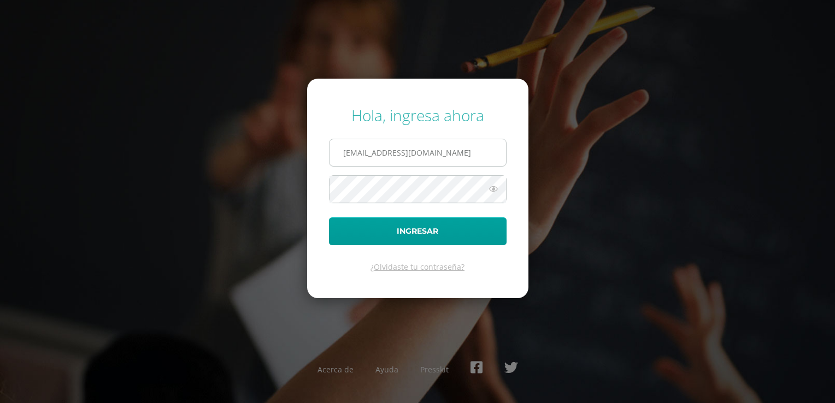
click at [461, 154] on input "[EMAIL_ADDRESS][DOMAIN_NAME]" at bounding box center [418, 152] width 177 height 27
type input "[EMAIL_ADDRESS][DOMAIN_NAME]"
click at [425, 229] on button "Ingresar" at bounding box center [418, 232] width 178 height 28
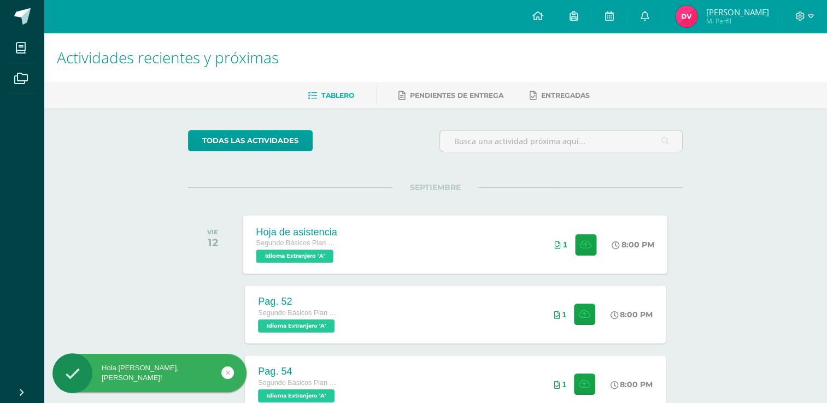
click at [604, 235] on div "1" at bounding box center [576, 244] width 68 height 58
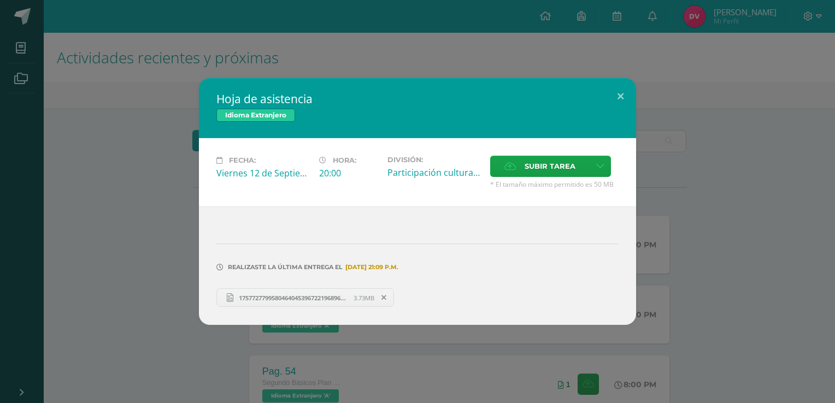
click at [336, 300] on span "17577277995804640453967221968966.jpg" at bounding box center [293, 298] width 120 height 8
click at [338, 297] on span "17577277995804640453967221968966.jpg" at bounding box center [293, 298] width 120 height 8
click at [623, 97] on button at bounding box center [620, 96] width 31 height 37
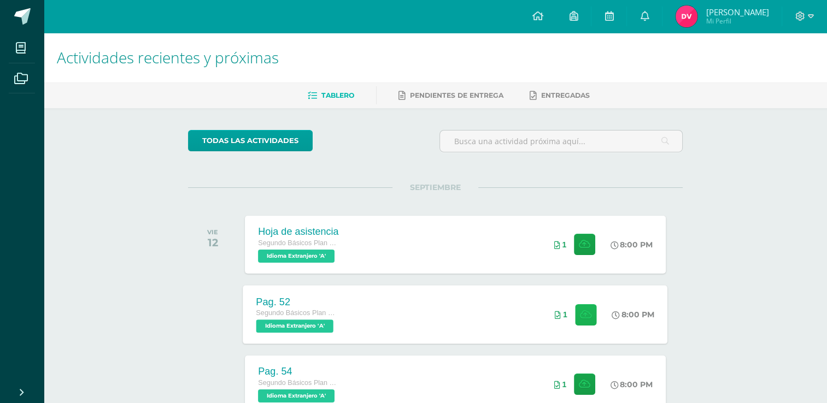
click at [575, 309] on button at bounding box center [585, 314] width 21 height 21
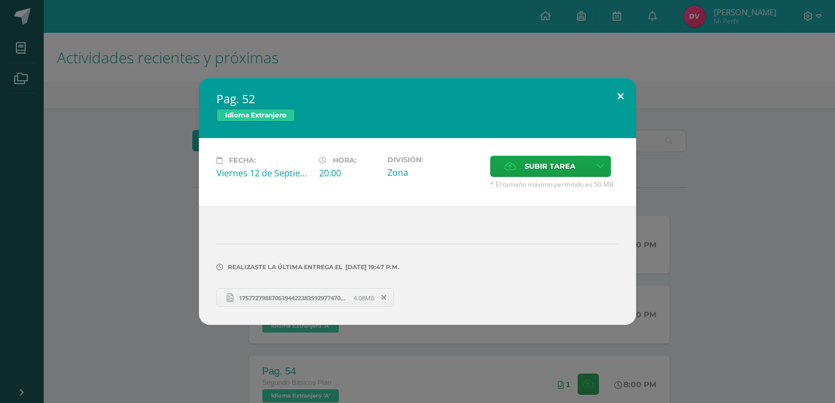
click at [615, 93] on button at bounding box center [620, 96] width 31 height 37
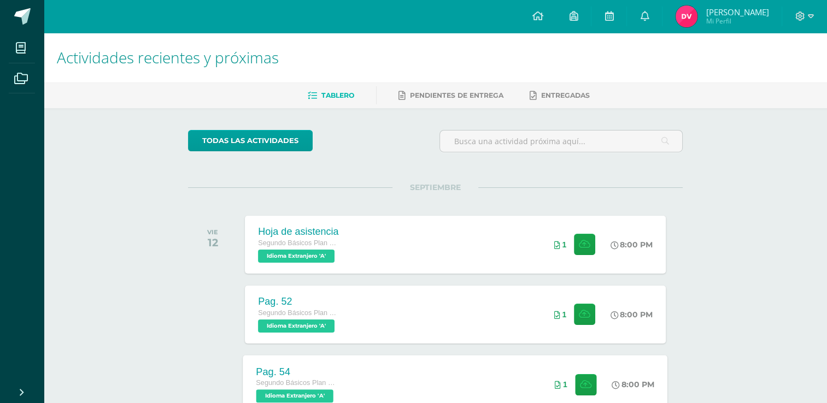
click at [581, 369] on div "1" at bounding box center [576, 384] width 68 height 58
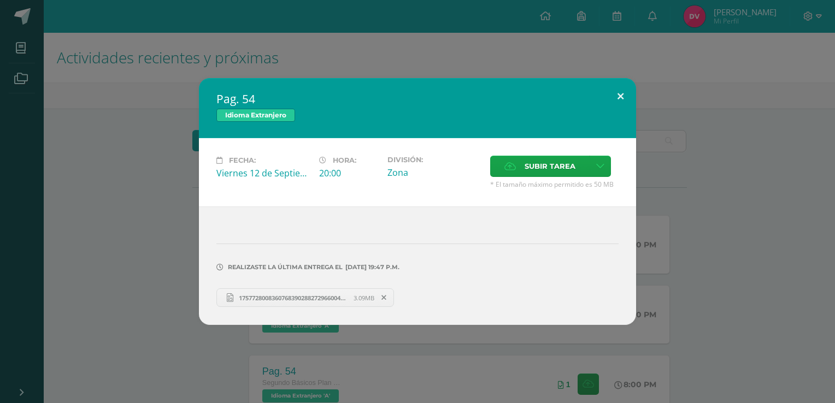
click at [622, 95] on button at bounding box center [620, 96] width 31 height 37
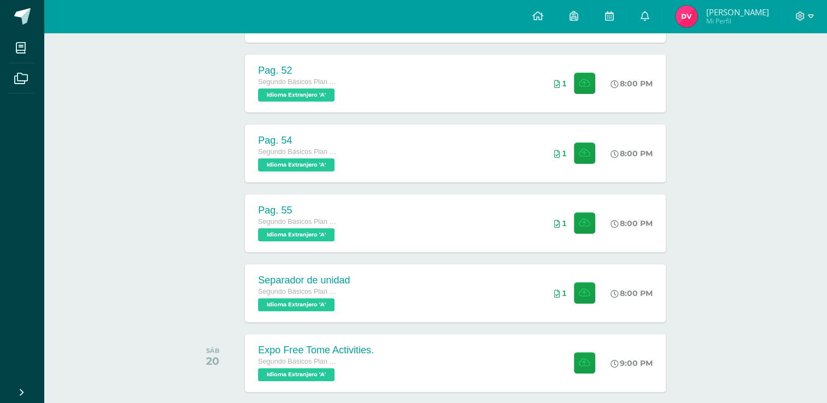
scroll to position [232, 0]
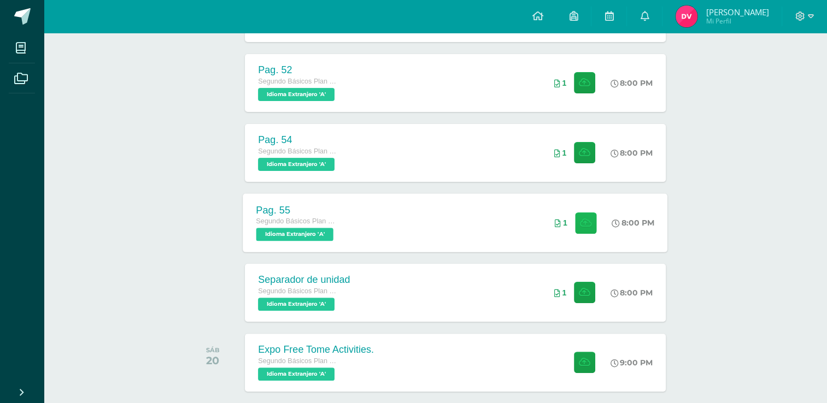
click at [580, 226] on icon at bounding box center [585, 222] width 11 height 9
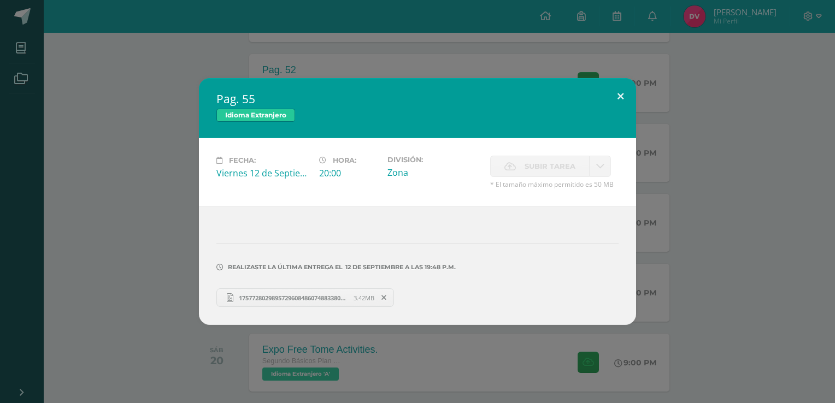
click at [628, 99] on button at bounding box center [620, 96] width 31 height 37
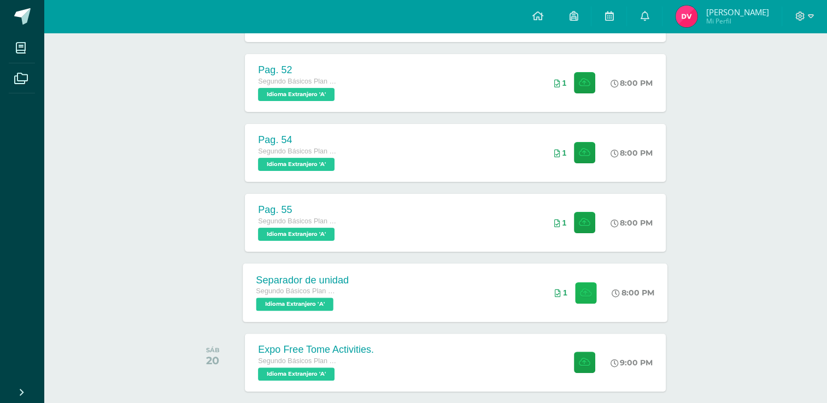
click at [586, 292] on icon at bounding box center [585, 292] width 11 height 9
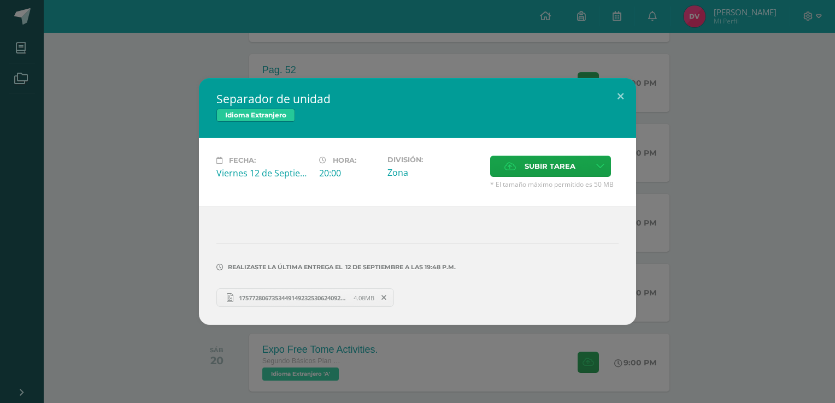
click at [269, 294] on span "17577280673534491492325306240923.jpg" at bounding box center [293, 298] width 120 height 8
click at [612, 96] on button at bounding box center [620, 96] width 31 height 37
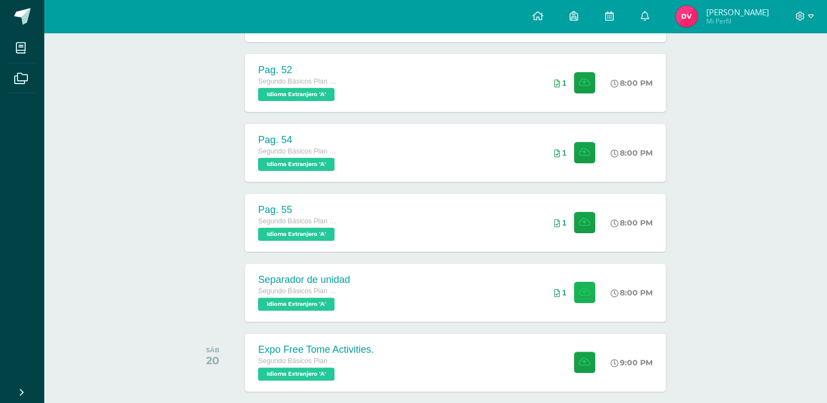
scroll to position [0, 0]
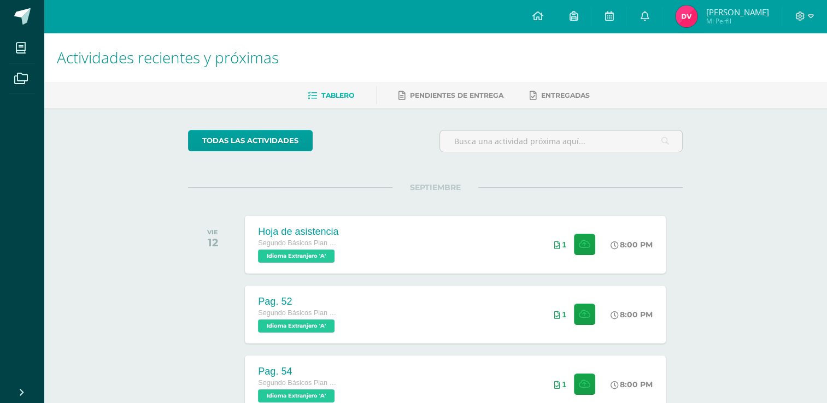
click at [695, 14] on span "Daniela Valentina Mi Perfil" at bounding box center [722, 16] width 97 height 22
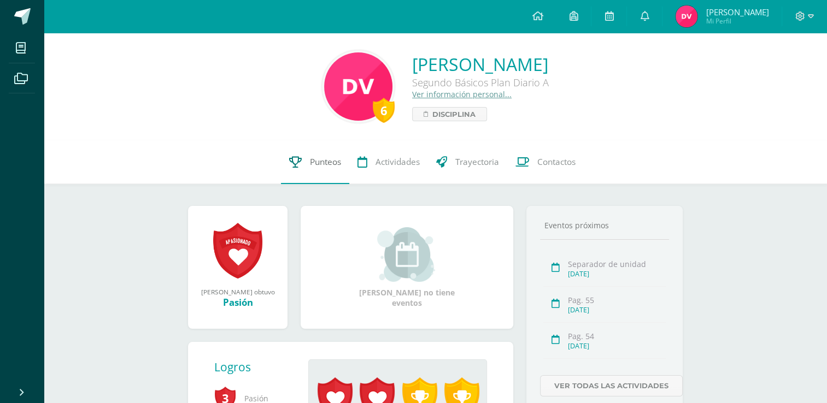
drag, startPoint x: 311, startPoint y: 168, endPoint x: 300, endPoint y: 163, distance: 12.0
click at [300, 163] on link "Punteos" at bounding box center [315, 163] width 68 height 44
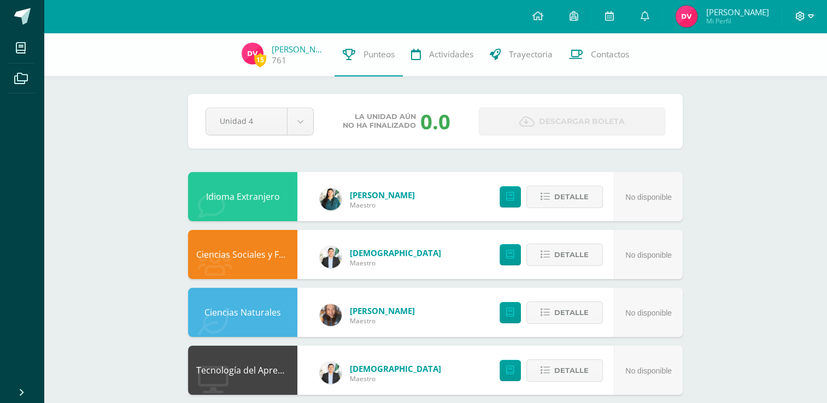
click at [809, 17] on icon at bounding box center [811, 16] width 6 height 10
click at [772, 79] on span "Cerrar sesión" at bounding box center [775, 74] width 49 height 10
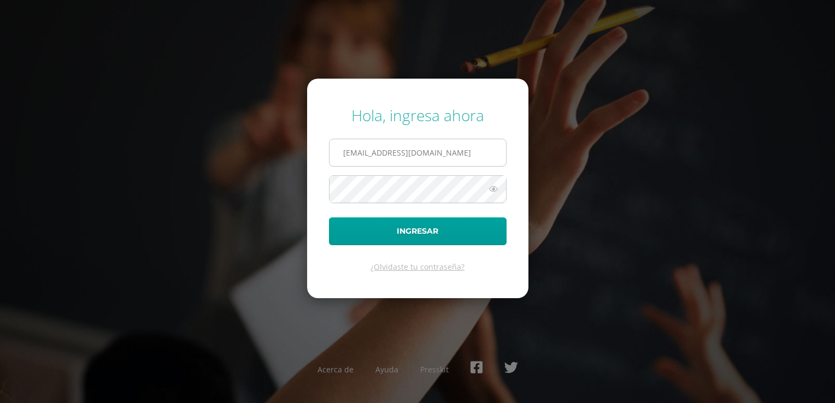
click at [472, 148] on input "[EMAIL_ADDRESS][DOMAIN_NAME]" at bounding box center [418, 152] width 177 height 27
type input "[EMAIL_ADDRESS][DOMAIN_NAME]"
click at [405, 245] on button "Ingresar" at bounding box center [418, 232] width 178 height 28
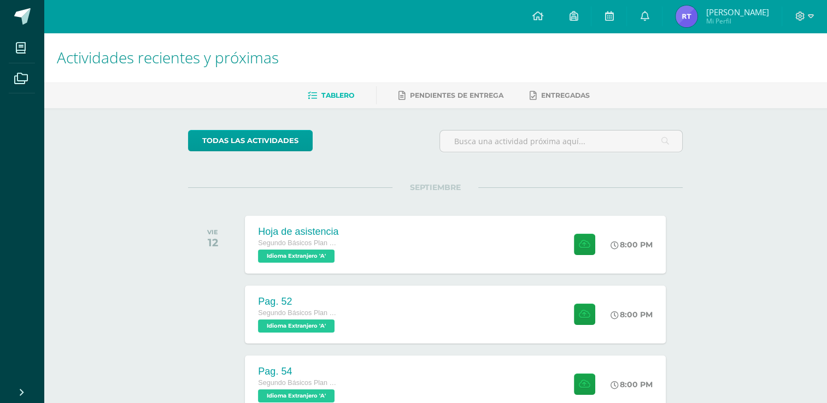
click at [698, 11] on img at bounding box center [687, 16] width 22 height 22
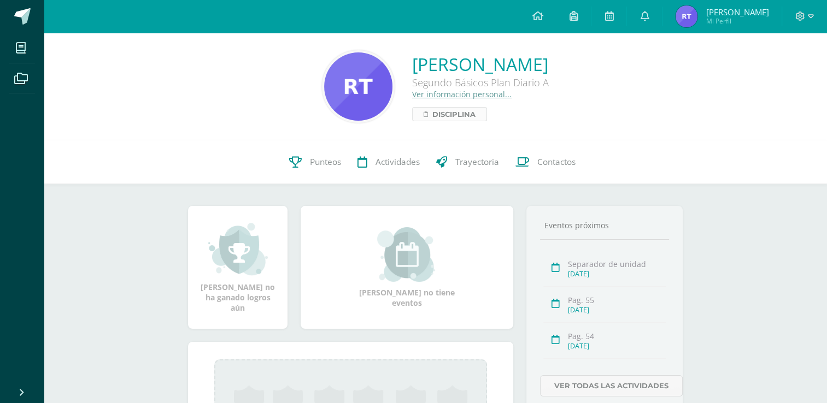
click at [432, 115] on span "Disciplina" at bounding box center [453, 114] width 43 height 13
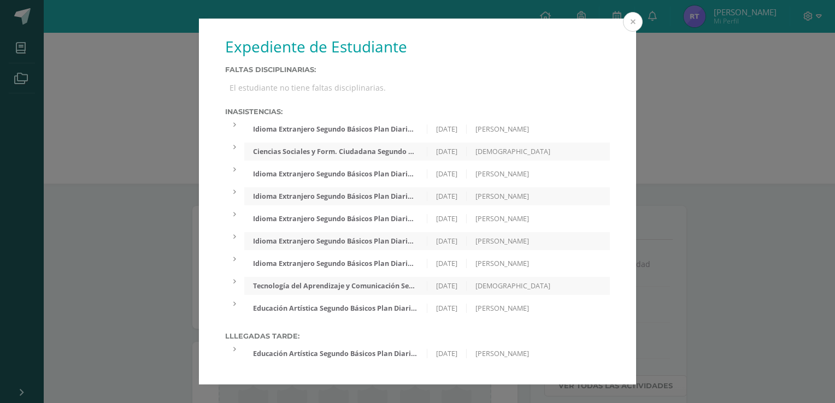
click at [634, 21] on button at bounding box center [633, 22] width 20 height 20
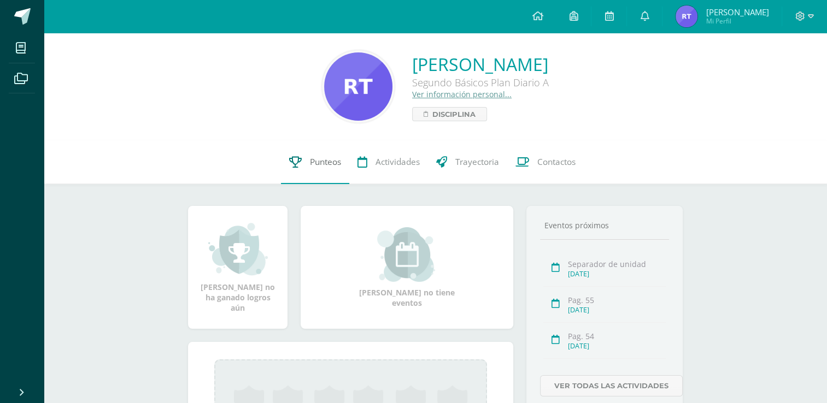
click at [318, 166] on span "Punteos" at bounding box center [325, 161] width 31 height 11
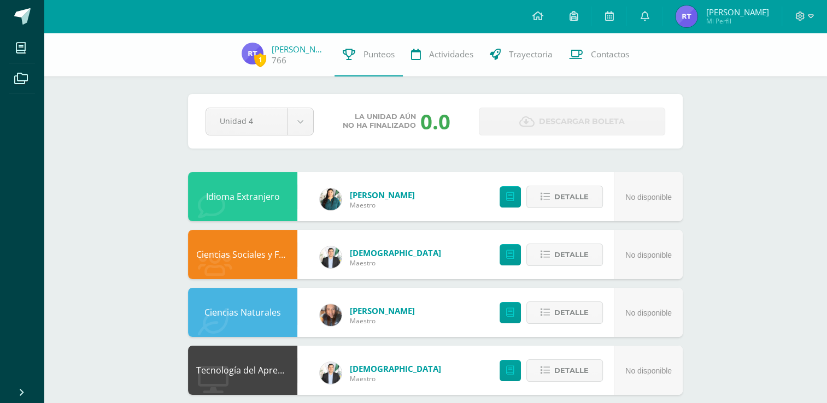
click at [313, 169] on div "Pendiente Unidad 4 Unidad 1 Unidad 2 Unidad 3 Unidad 4 La unidad aún no ha fina…" at bounding box center [435, 399] width 539 height 732
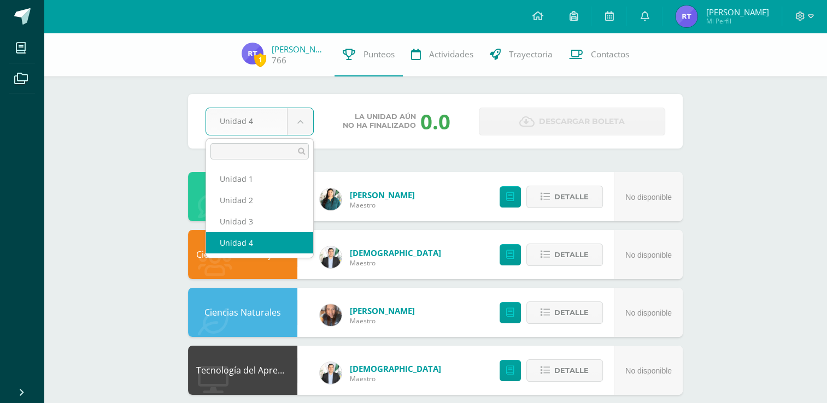
click at [307, 118] on body "Mis cursos Archivos Cerrar panel Ciencias Naturales Segundo Básicos Plan Diario…" at bounding box center [413, 382] width 827 height 765
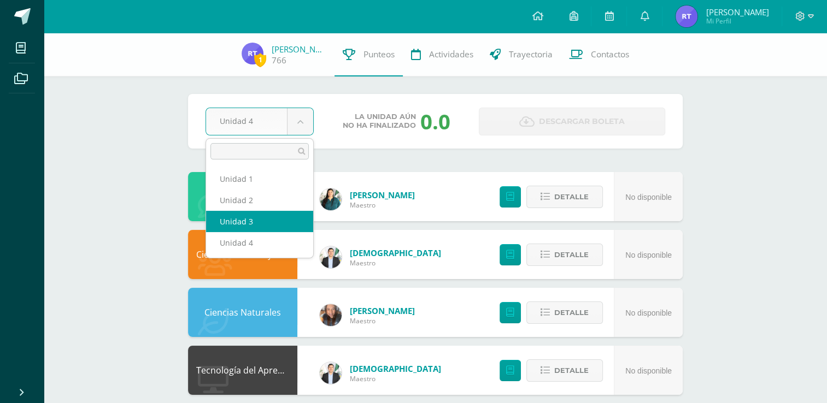
select select "Unidad 3"
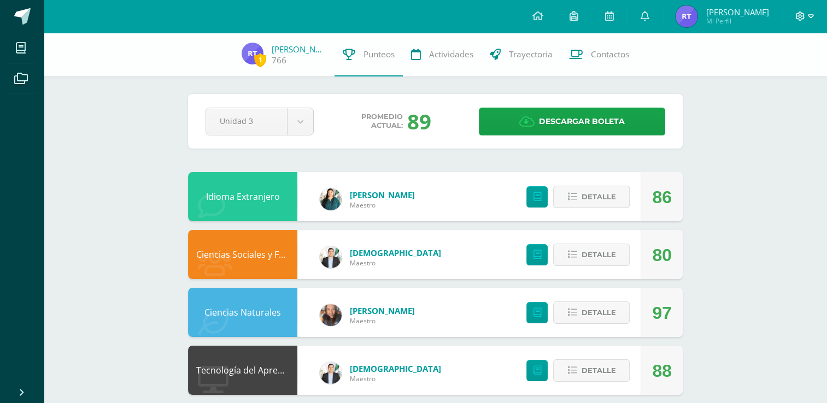
click at [809, 16] on icon at bounding box center [811, 16] width 6 height 10
click at [794, 71] on span "Cerrar sesión" at bounding box center [775, 74] width 49 height 10
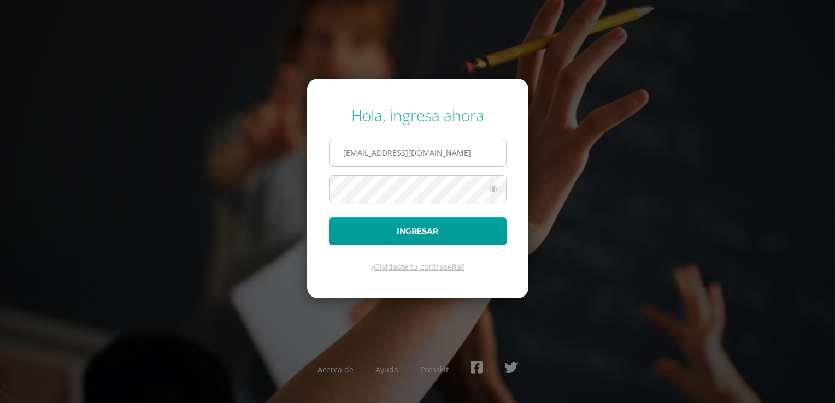
drag, startPoint x: 488, startPoint y: 148, endPoint x: 464, endPoint y: 152, distance: 24.4
click at [464, 152] on input "[EMAIL_ADDRESS][DOMAIN_NAME]" at bounding box center [418, 152] width 177 height 27
type input "[EMAIL_ADDRESS][DOMAIN_NAME]"
click at [396, 229] on button "Ingresar" at bounding box center [418, 232] width 178 height 28
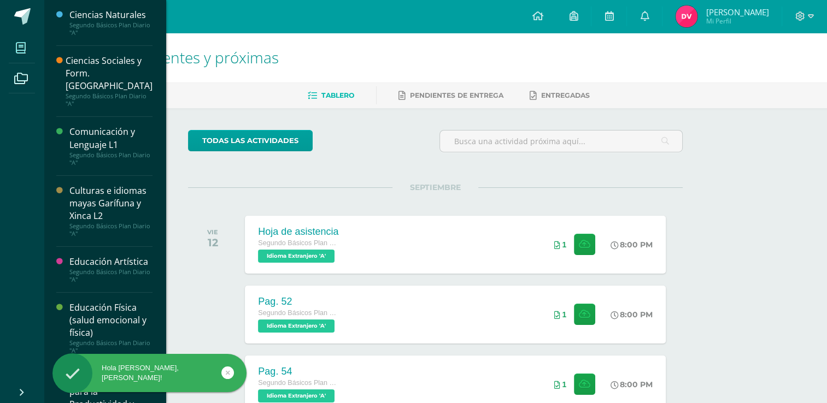
click at [10, 53] on span at bounding box center [21, 48] width 25 height 25
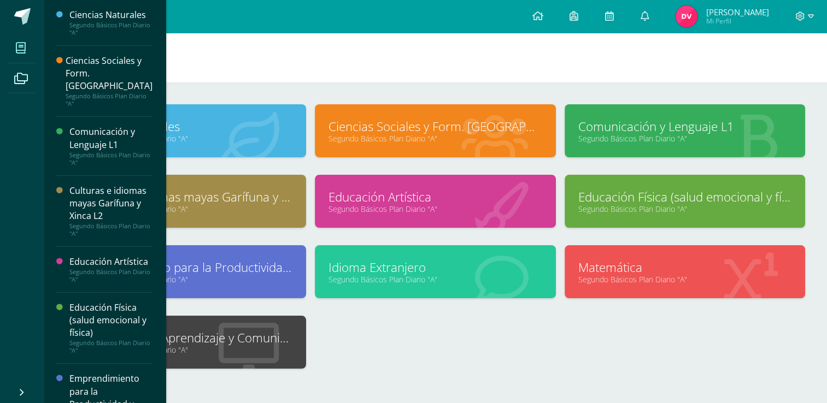
click at [396, 196] on link "Educación Artística" at bounding box center [435, 197] width 213 height 17
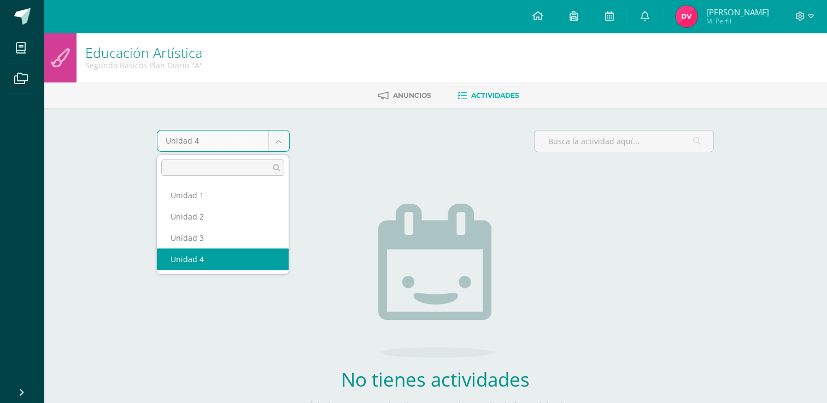
click at [273, 141] on body "Mis cursos Archivos Cerrar panel Ciencias Naturales Segundo Básicos Plan Diario…" at bounding box center [413, 235] width 827 height 470
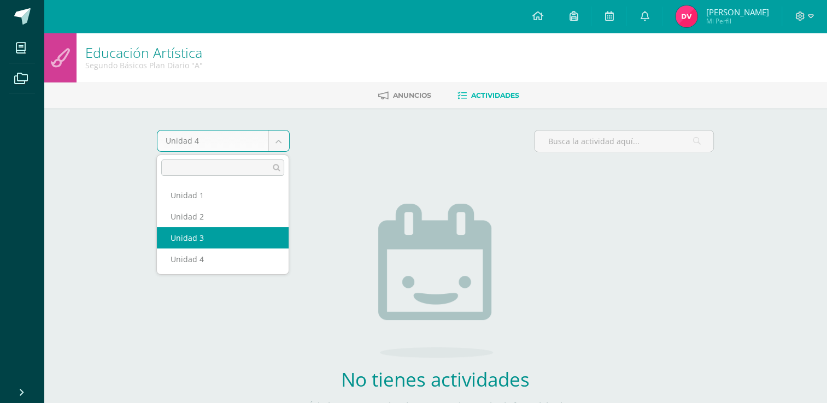
select select "Unidad 3"
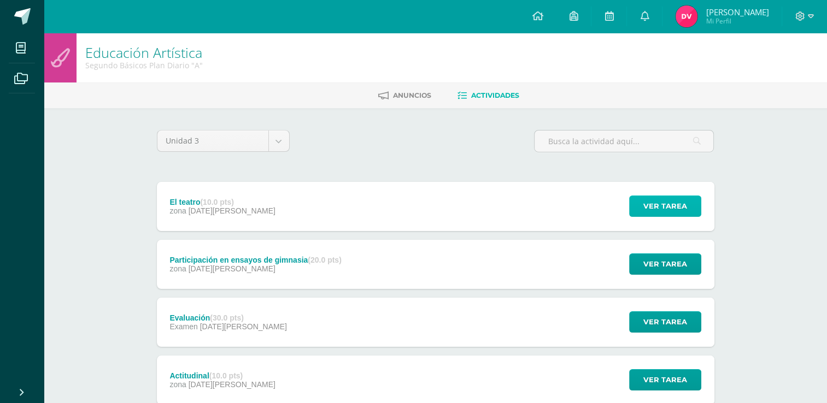
click at [651, 209] on span "Ver tarea" at bounding box center [665, 206] width 44 height 20
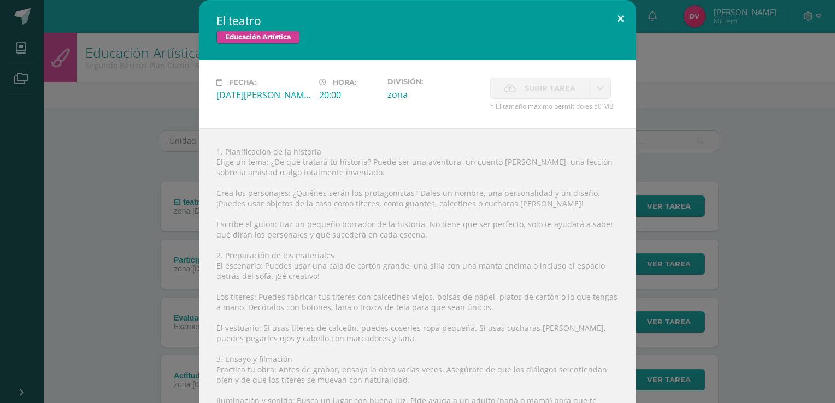
click at [612, 14] on button at bounding box center [620, 18] width 31 height 37
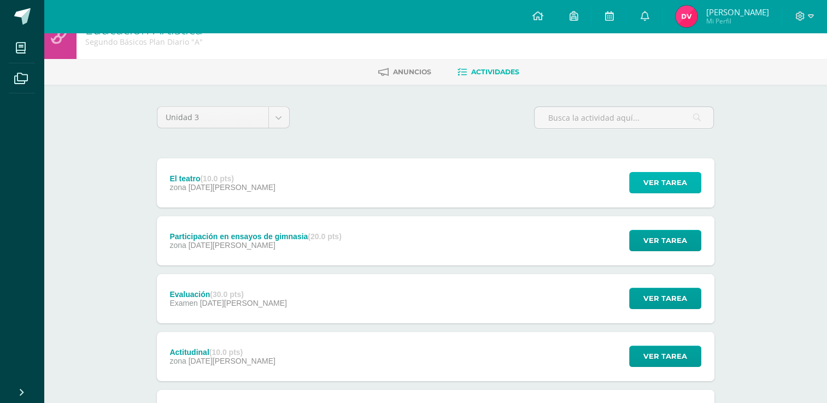
scroll to position [20, 0]
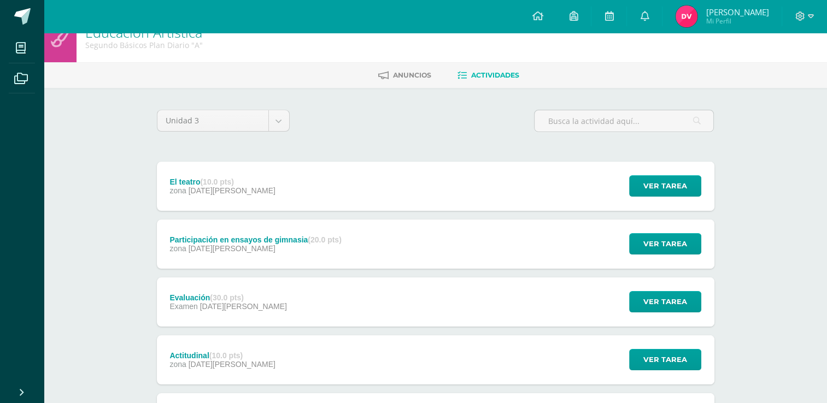
click at [684, 12] on img at bounding box center [687, 16] width 22 height 22
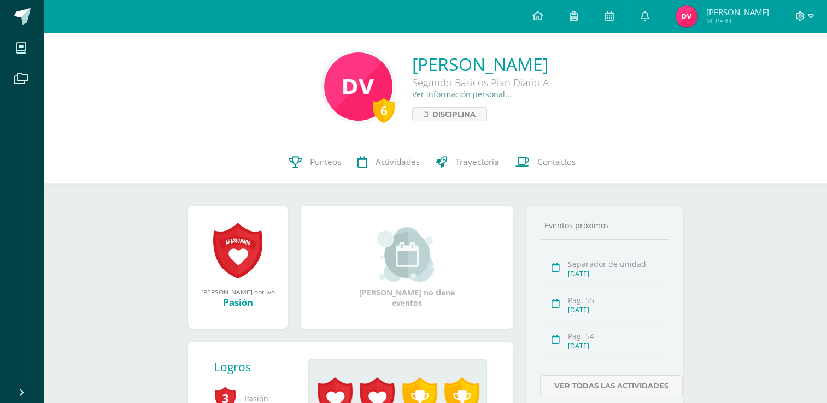
click at [805, 19] on span at bounding box center [804, 16] width 19 height 12
click at [776, 82] on div "Configuración Cerrar sesión" at bounding box center [770, 66] width 86 height 43
click at [767, 75] on span "Cerrar sesión" at bounding box center [775, 74] width 49 height 10
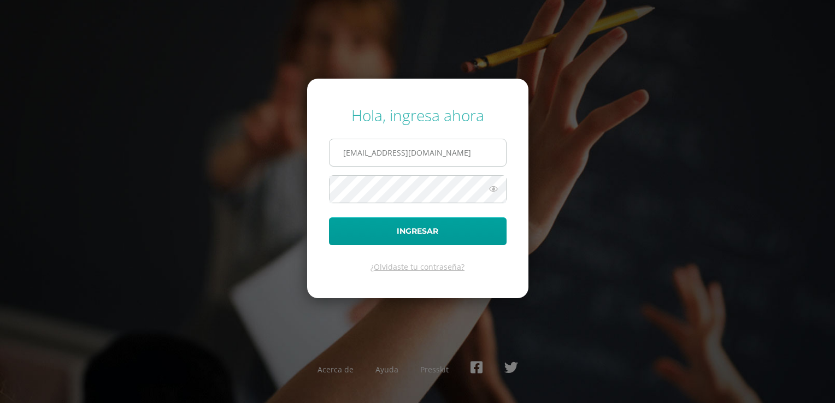
click at [396, 151] on input "[EMAIL_ADDRESS][DOMAIN_NAME]" at bounding box center [418, 152] width 177 height 27
type input "[EMAIL_ADDRESS][DOMAIN_NAME]"
click at [360, 227] on button "Ingresar" at bounding box center [418, 232] width 178 height 28
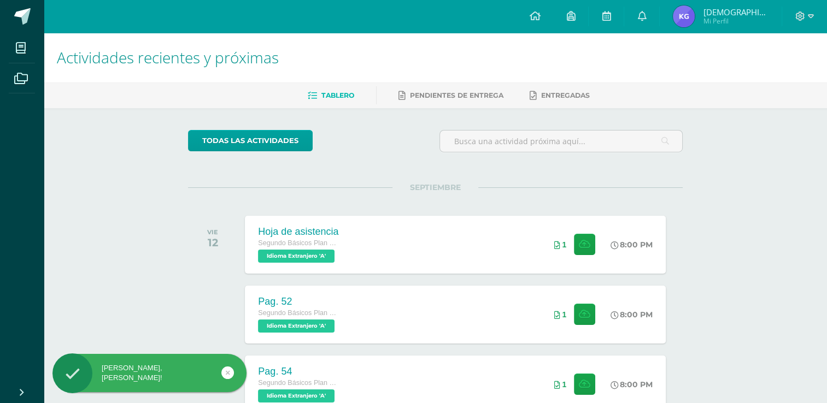
click at [679, 12] on img at bounding box center [684, 16] width 22 height 22
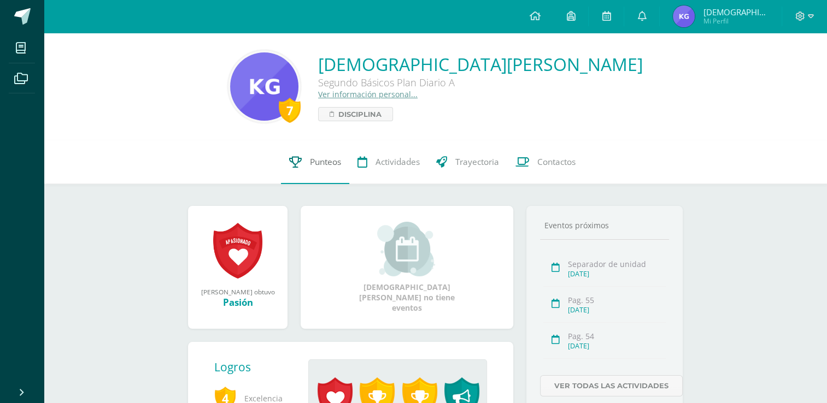
click at [317, 162] on span "Punteos" at bounding box center [325, 161] width 31 height 11
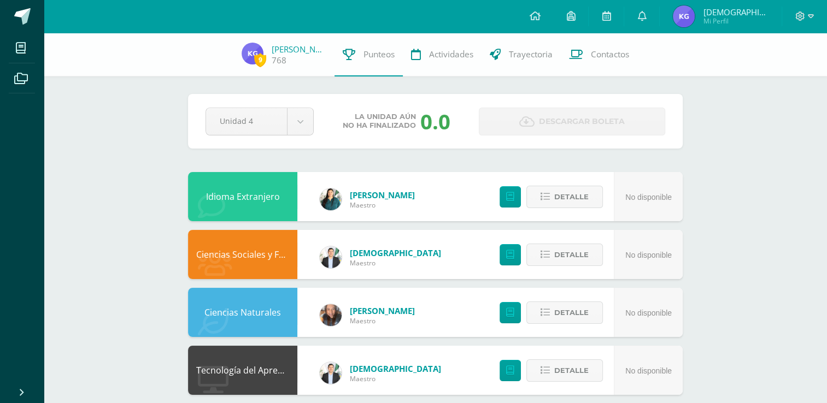
click at [297, 163] on div "Pendiente Unidad 4 Unidad 1 Unidad 2 Unidad 3 Unidad 4 La unidad aún no ha fina…" at bounding box center [435, 399] width 539 height 732
click at [805, 14] on span at bounding box center [804, 16] width 19 height 12
click at [779, 75] on span "Cerrar sesión" at bounding box center [775, 74] width 49 height 10
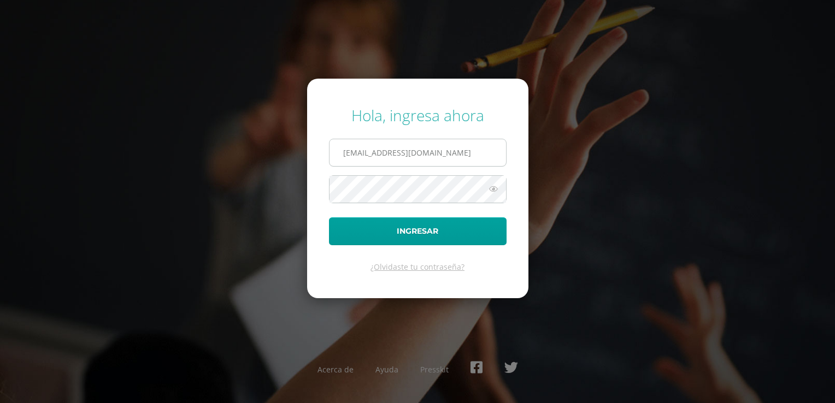
click at [484, 149] on input "[EMAIL_ADDRESS][DOMAIN_NAME]" at bounding box center [418, 152] width 177 height 27
type input "[EMAIL_ADDRESS][DOMAIN_NAME]"
click at [400, 230] on button "Ingresar" at bounding box center [418, 232] width 178 height 28
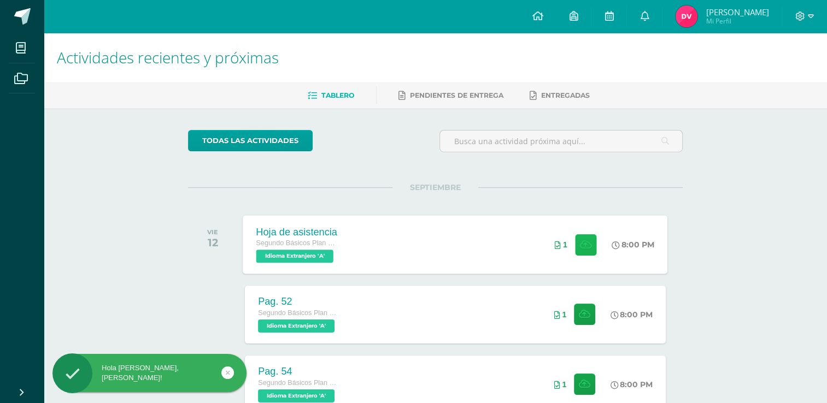
click at [586, 245] on icon at bounding box center [585, 244] width 11 height 9
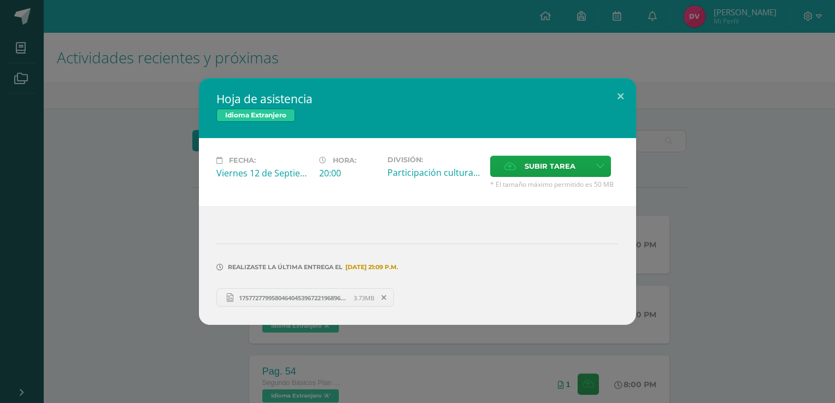
click at [339, 299] on span "17577277995804640453967221968966.jpg" at bounding box center [293, 298] width 120 height 8
click at [619, 93] on button at bounding box center [620, 96] width 31 height 37
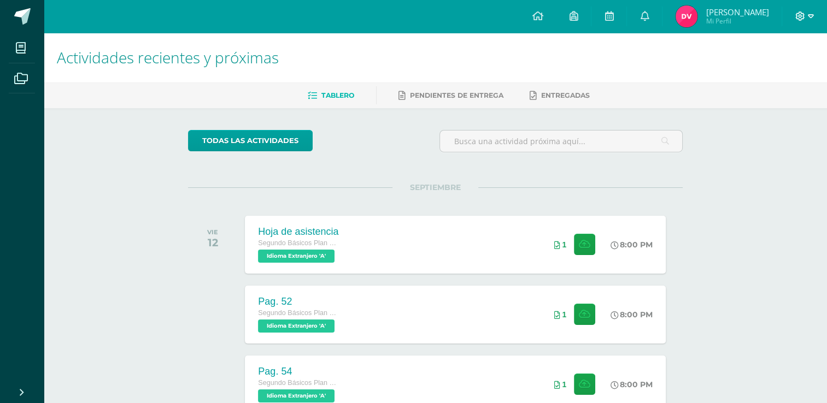
click at [811, 16] on icon at bounding box center [811, 16] width 6 height 10
click at [773, 77] on span "Cerrar sesión" at bounding box center [775, 74] width 49 height 10
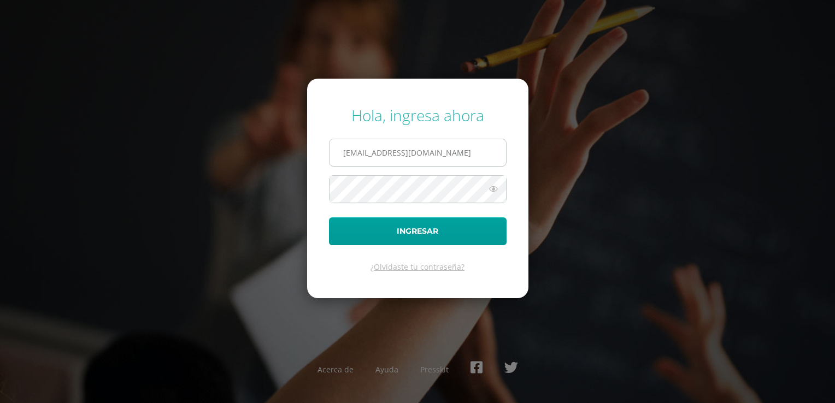
click at [437, 163] on input "[EMAIL_ADDRESS][DOMAIN_NAME]" at bounding box center [418, 152] width 177 height 27
type input "[EMAIL_ADDRESS][DOMAIN_NAME]"
click at [402, 229] on button "Ingresar" at bounding box center [418, 232] width 178 height 28
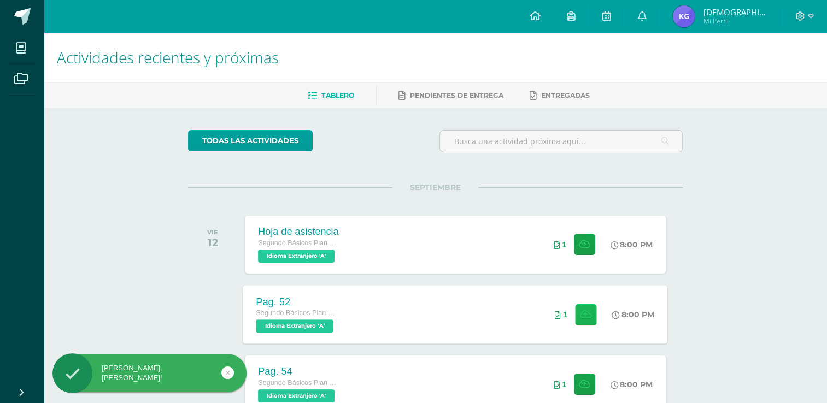
click at [577, 320] on button at bounding box center [585, 314] width 21 height 21
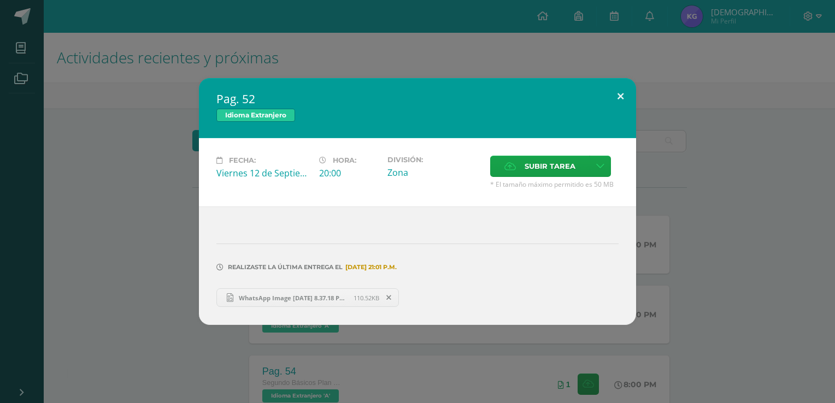
click at [625, 90] on button at bounding box center [620, 96] width 31 height 37
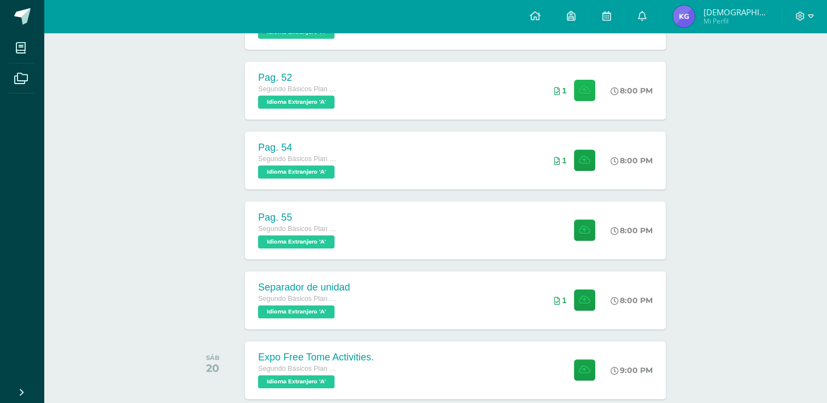
scroll to position [225, 0]
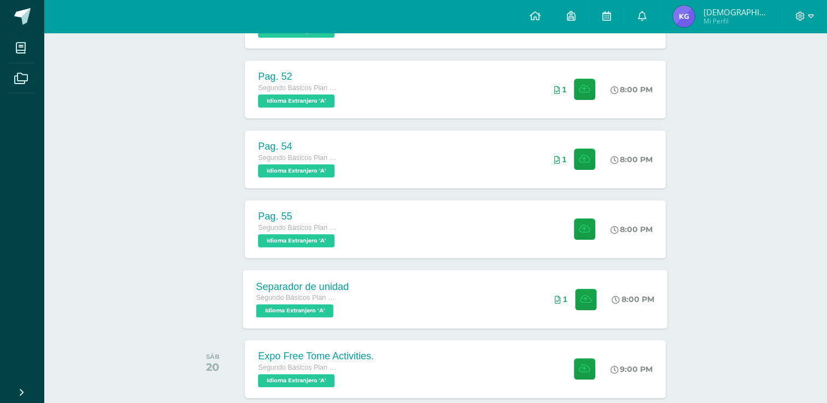
click at [599, 300] on div "1" at bounding box center [576, 299] width 68 height 58
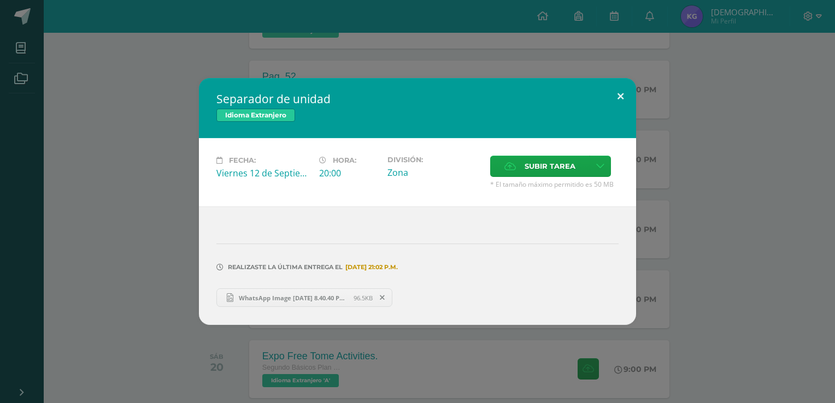
click at [624, 96] on button at bounding box center [620, 96] width 31 height 37
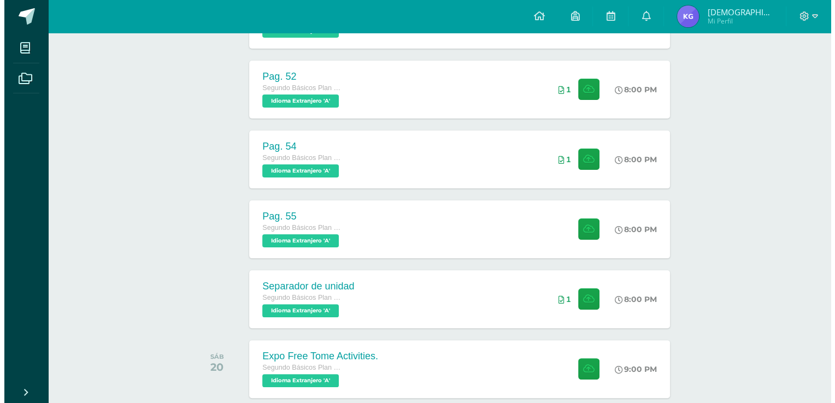
scroll to position [0, 0]
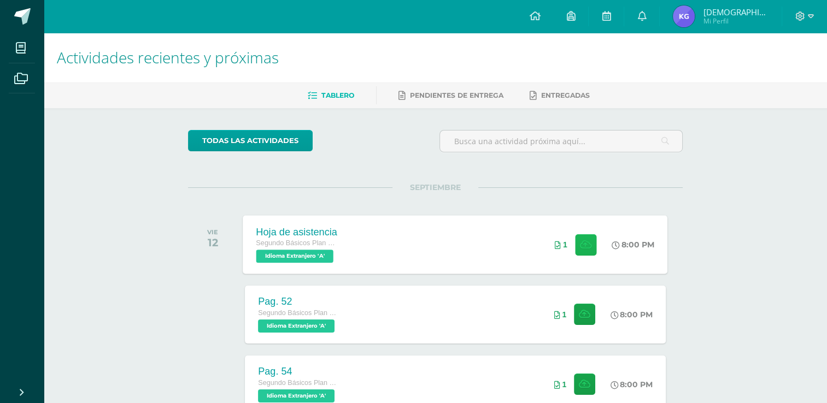
click at [586, 234] on button at bounding box center [585, 244] width 21 height 21
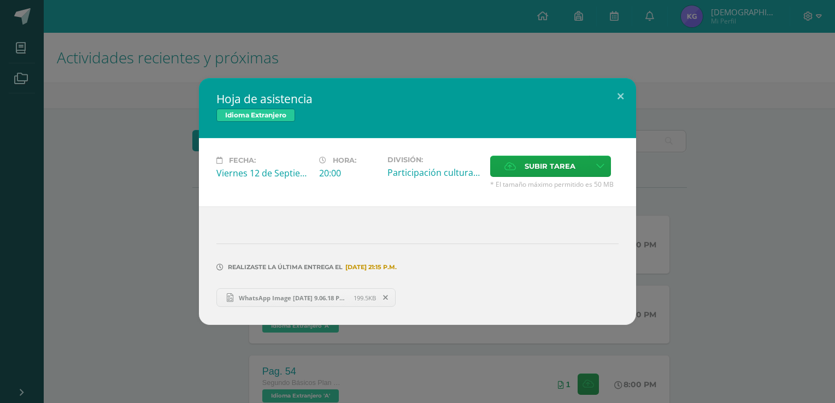
click at [321, 295] on span "WhatsApp Image 2025-09-12 at 9.06.18 PM (2).jpeg" at bounding box center [293, 298] width 120 height 8
